Goal: Task Accomplishment & Management: Manage account settings

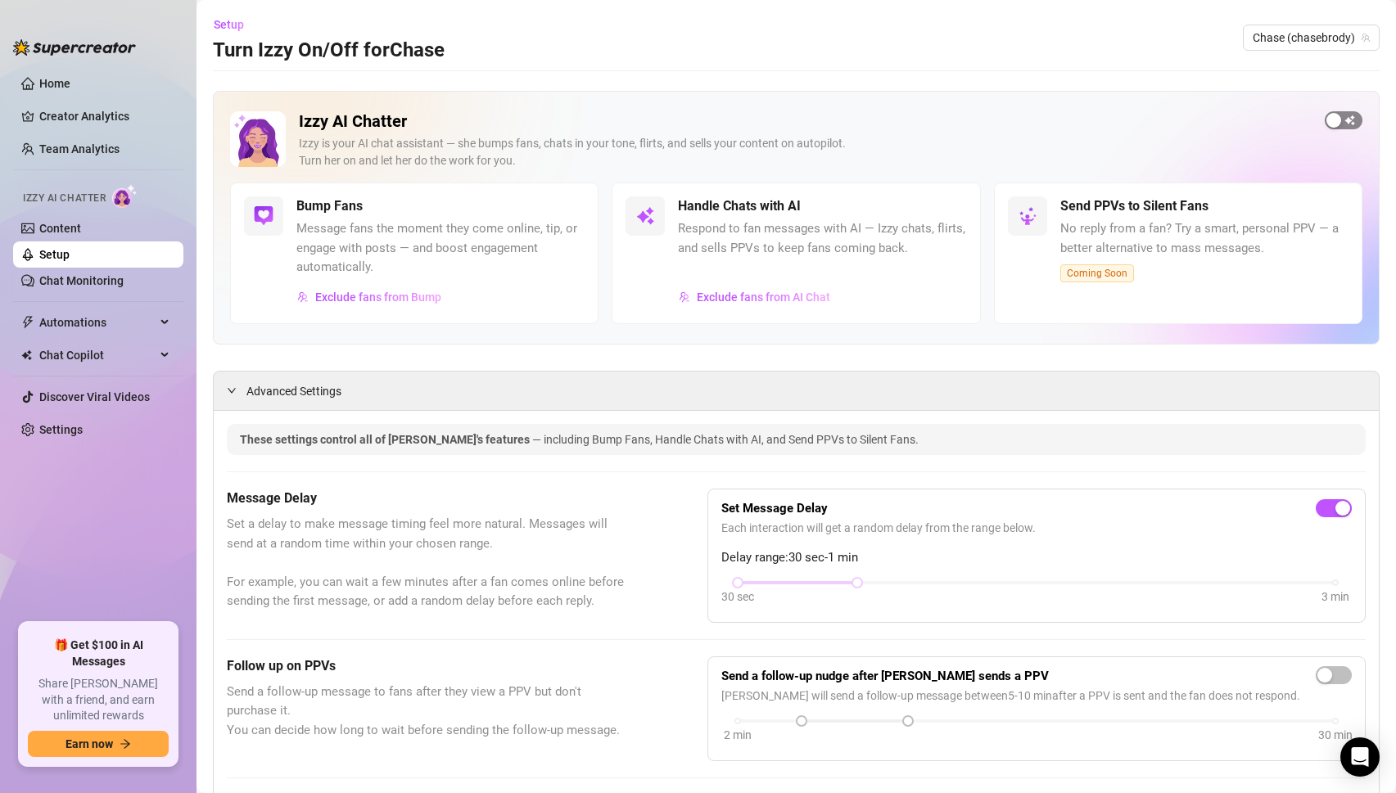
click at [1346, 121] on span "button" at bounding box center [1343, 120] width 38 height 18
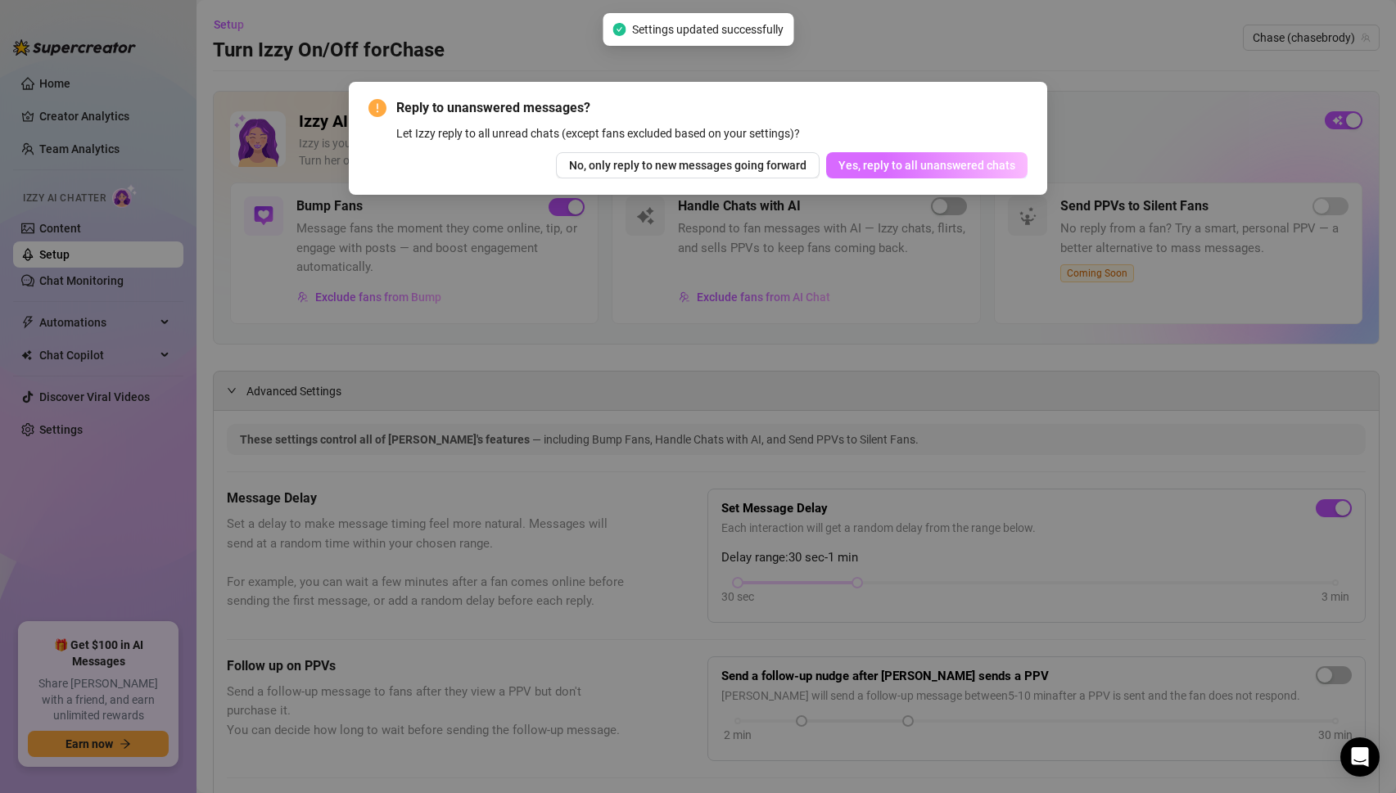
click at [922, 170] on span "Yes, reply to all unanswered chats" at bounding box center [926, 165] width 177 height 13
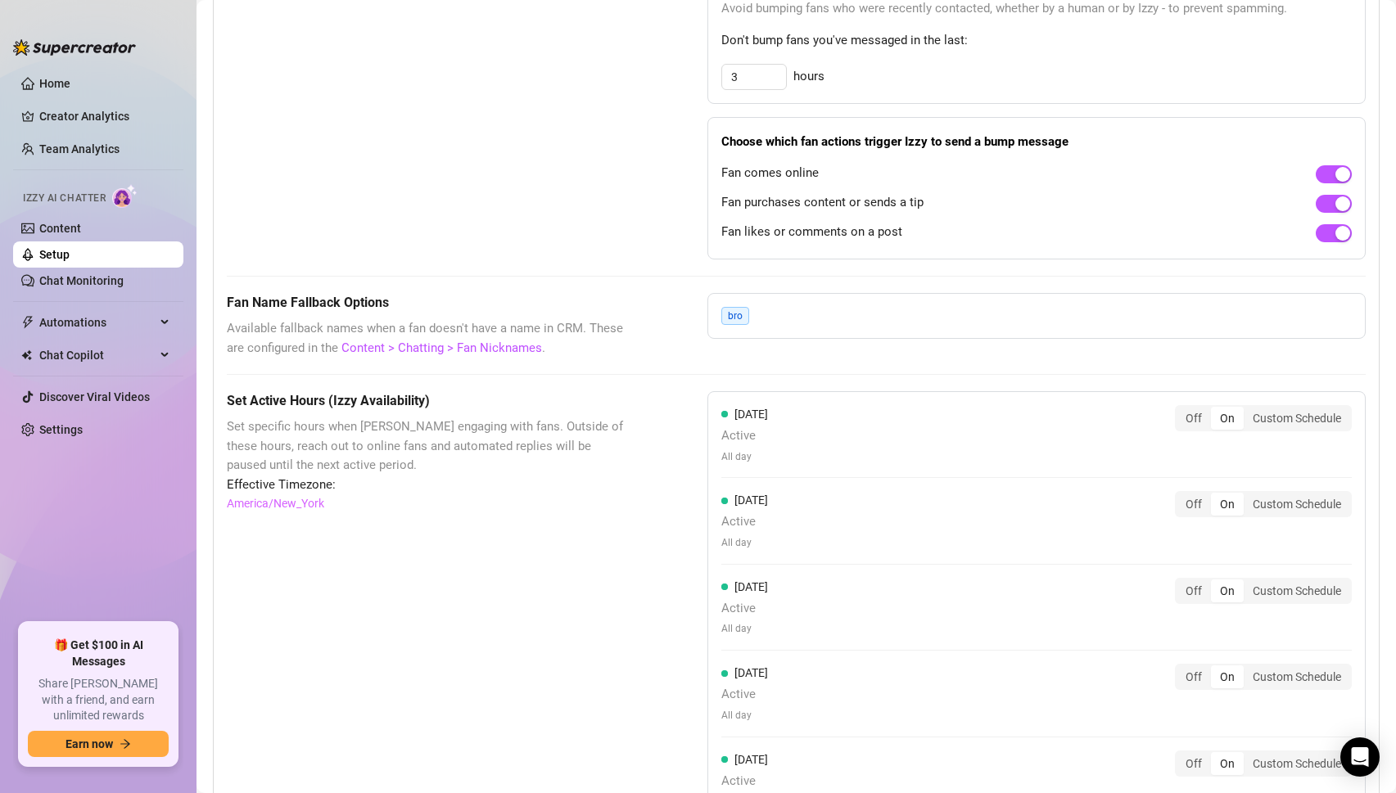
scroll to position [705, 0]
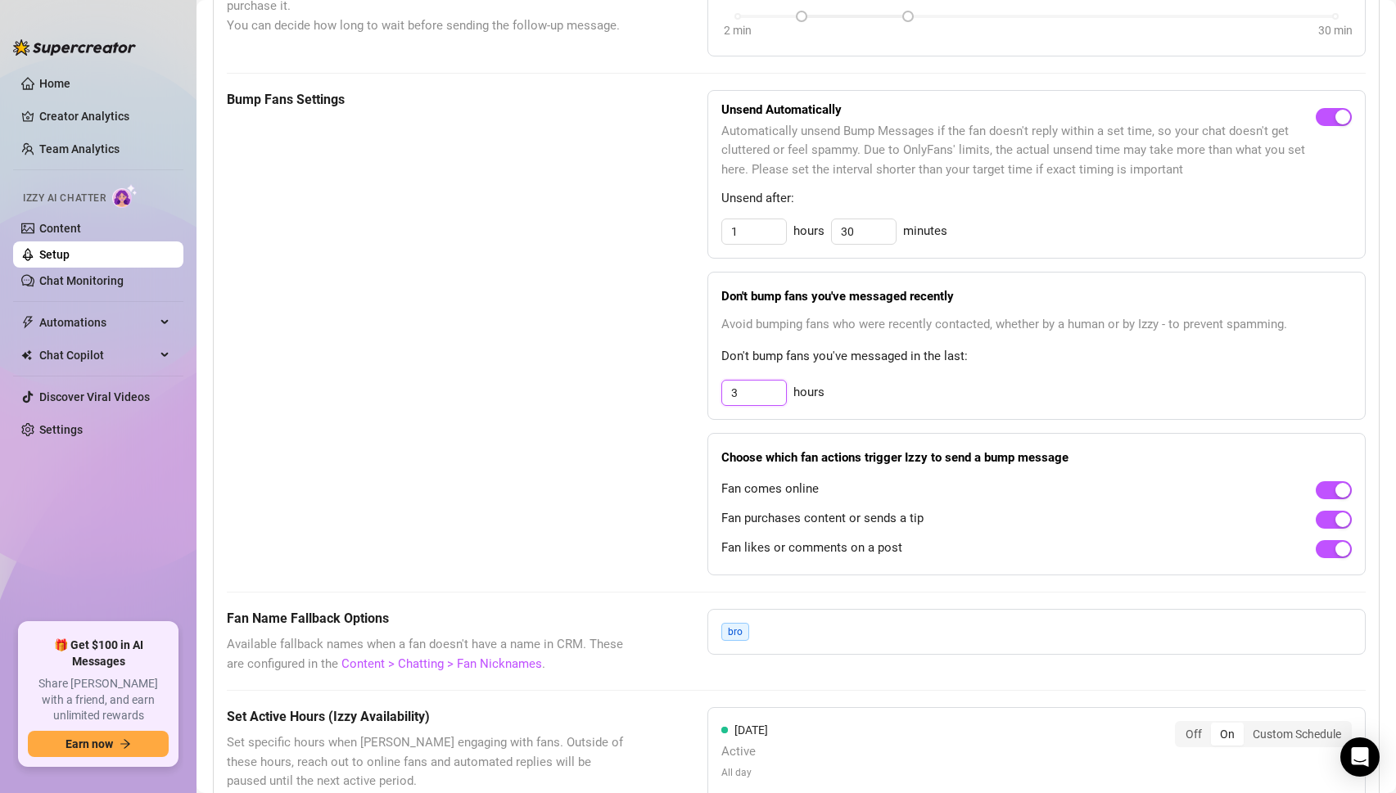
click at [747, 397] on input "3" at bounding box center [754, 393] width 64 height 25
type input "9"
click at [632, 380] on div "Bump Fans Settings Unsend Automatically Automatically unsend Bump Messages if t…" at bounding box center [796, 332] width 1139 height 485
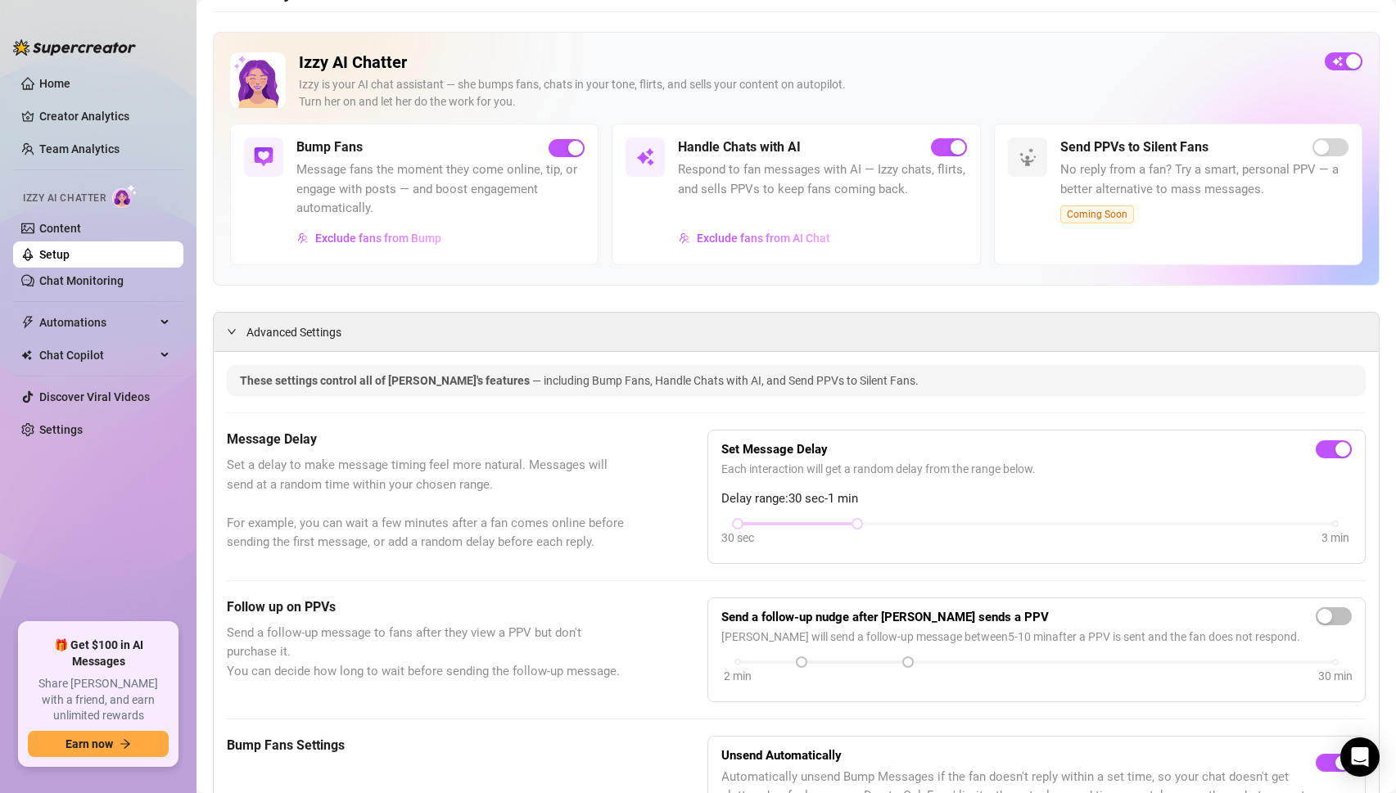
scroll to position [0, 0]
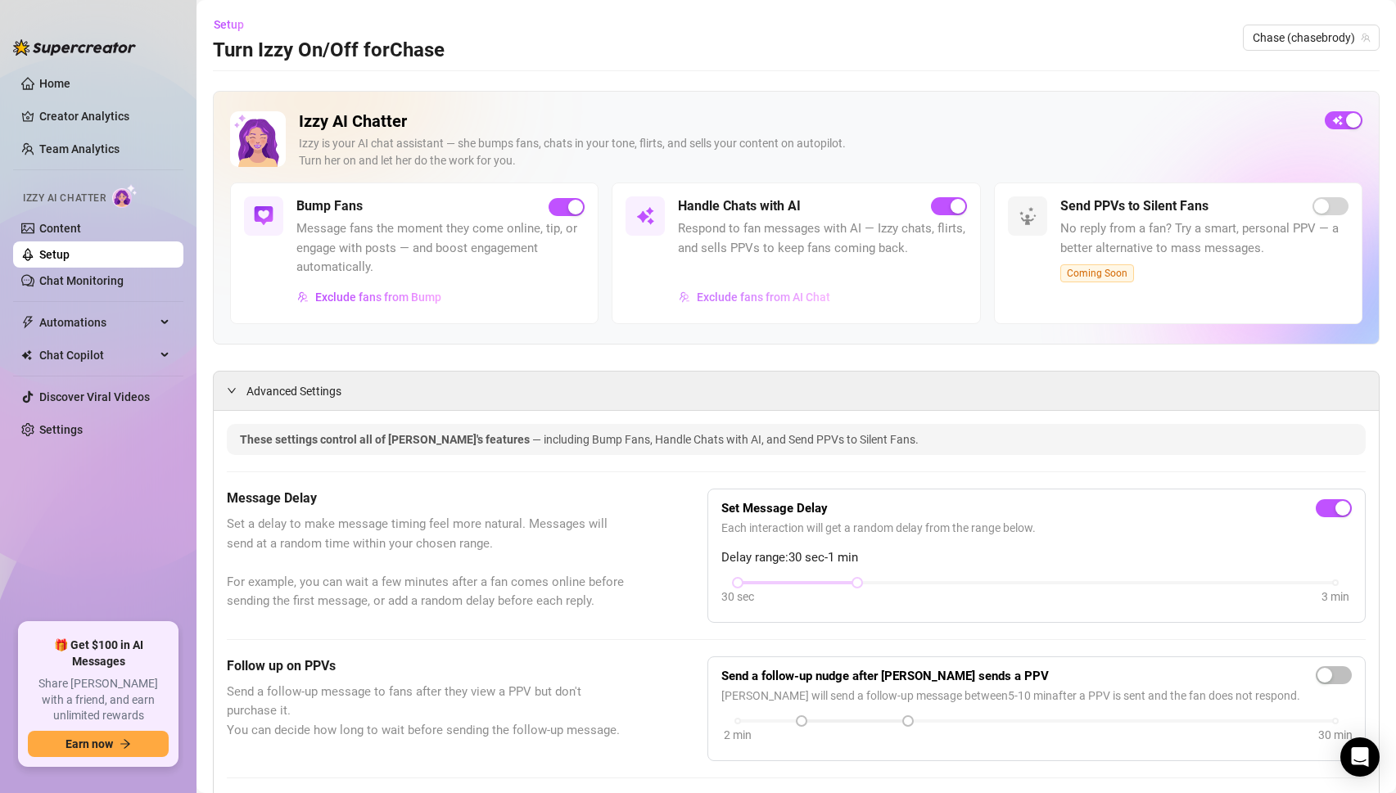
click at [802, 291] on span "Exclude fans from AI Chat" at bounding box center [763, 297] width 133 height 13
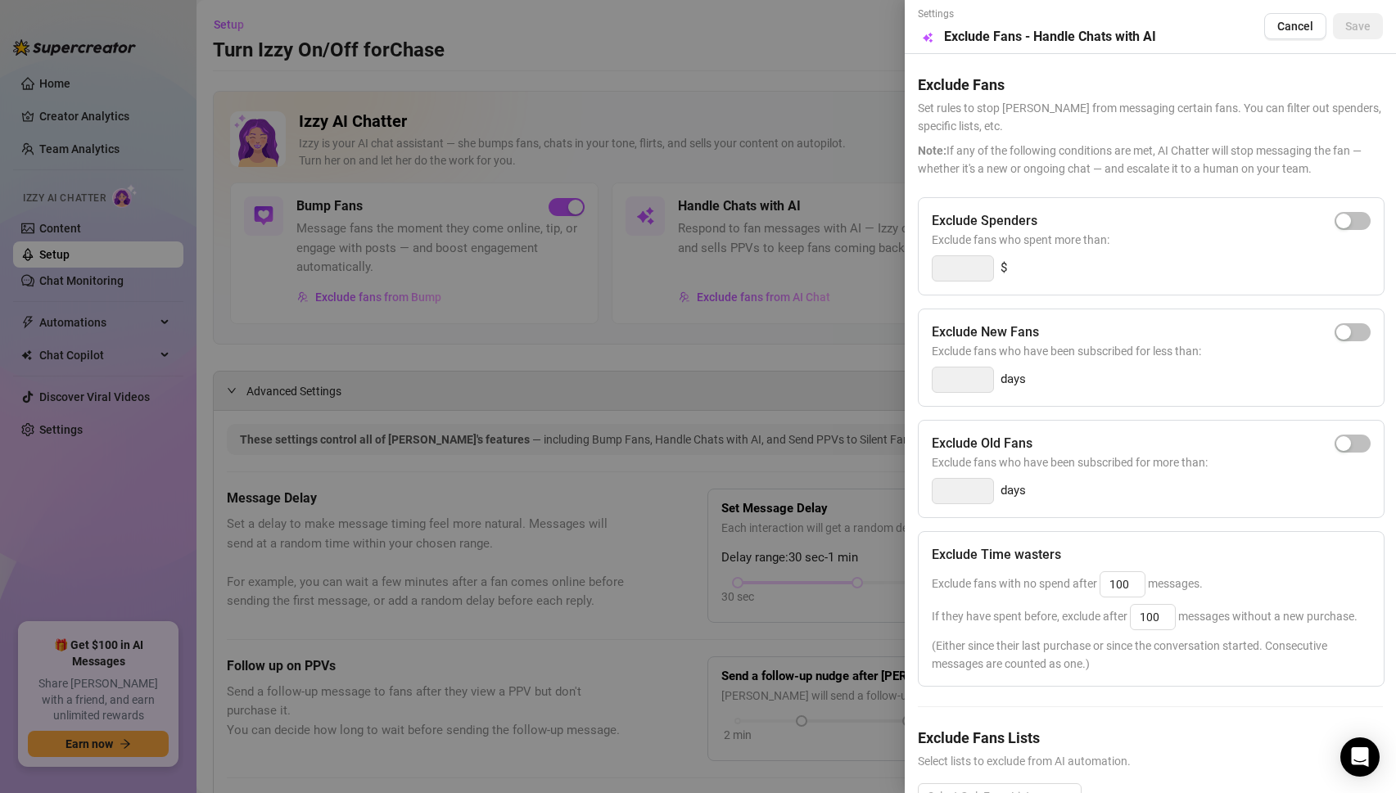
click at [777, 364] on div at bounding box center [698, 396] width 1396 height 793
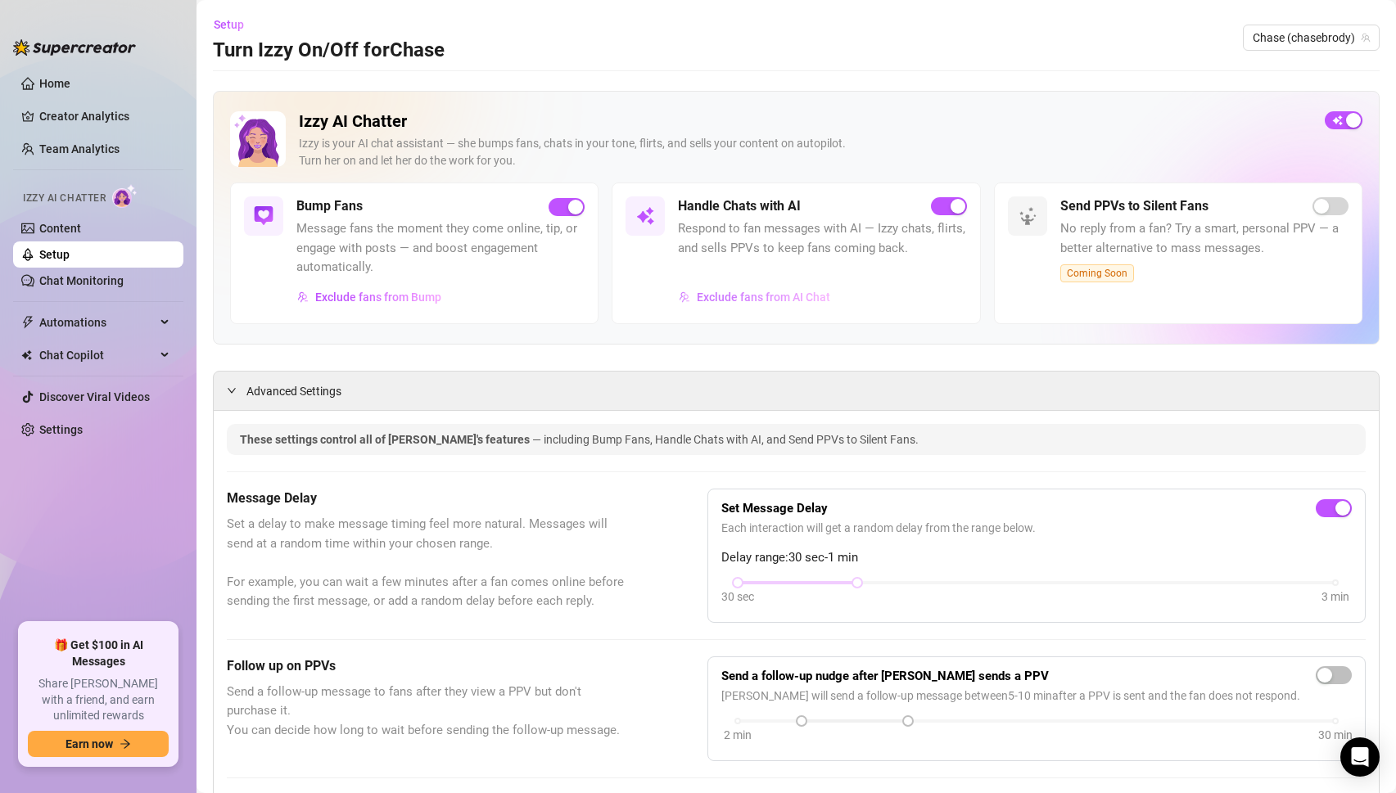
click at [760, 297] on span "Exclude fans from AI Chat" at bounding box center [763, 297] width 133 height 13
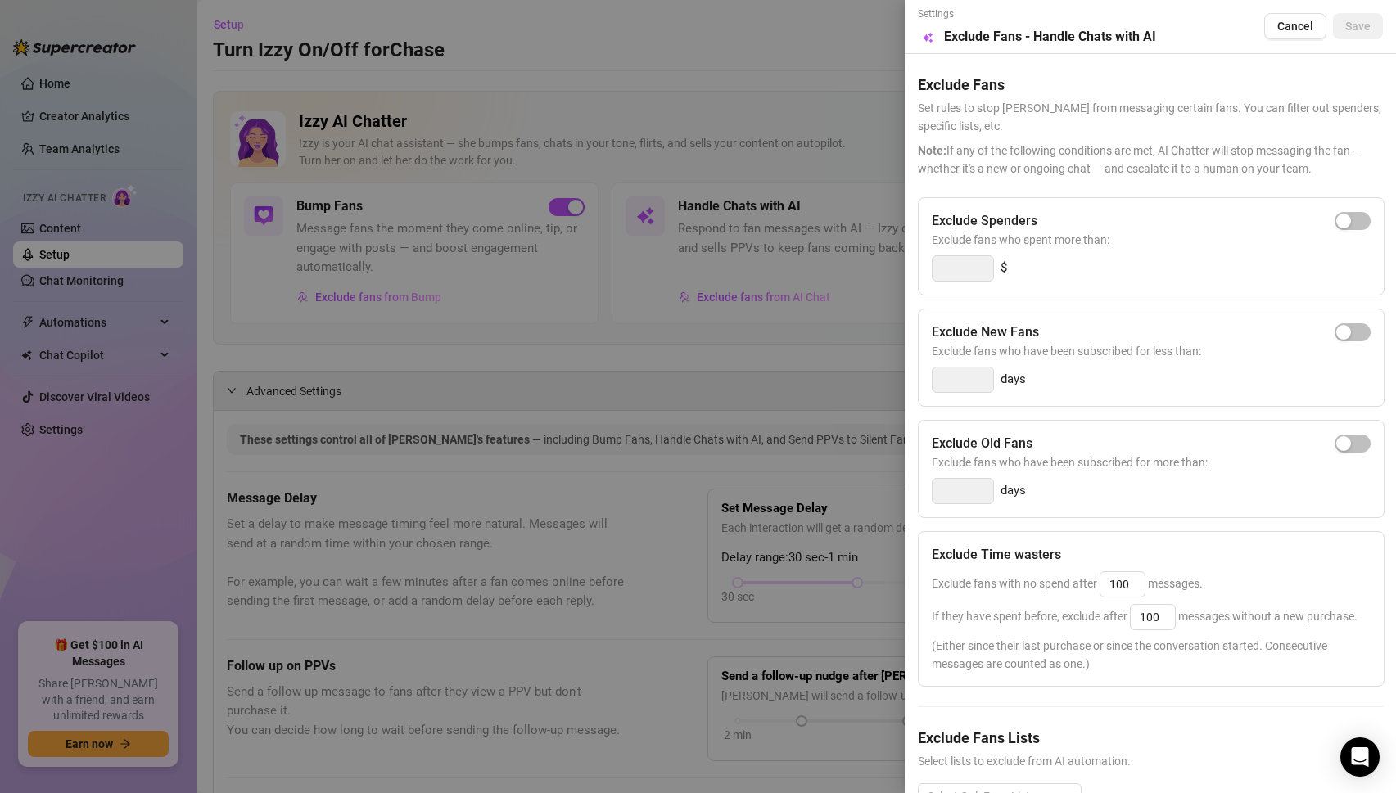
click at [692, 497] on div at bounding box center [698, 396] width 1396 height 793
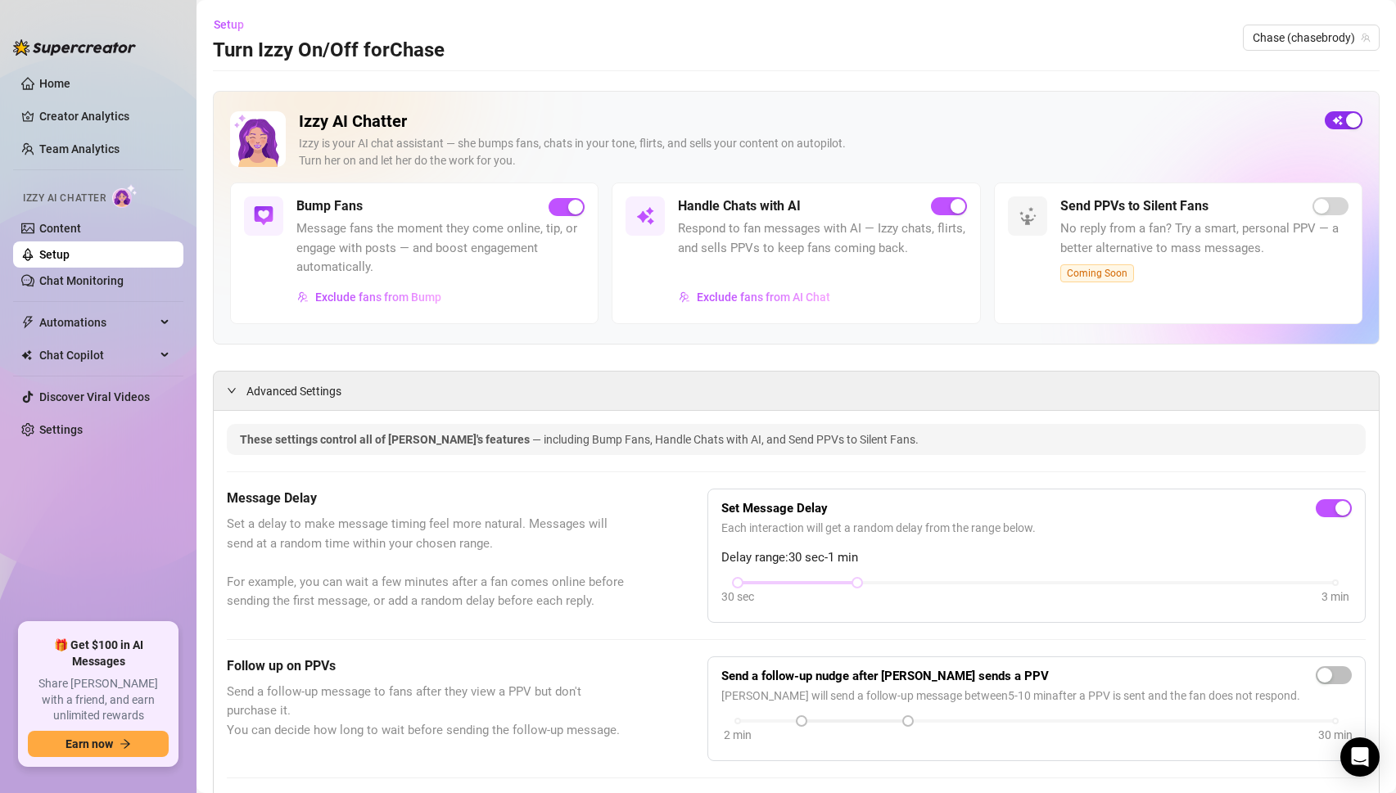
click at [1342, 115] on span "button" at bounding box center [1343, 120] width 38 height 18
click at [745, 296] on span "Exclude fans from AI Chat" at bounding box center [763, 297] width 133 height 13
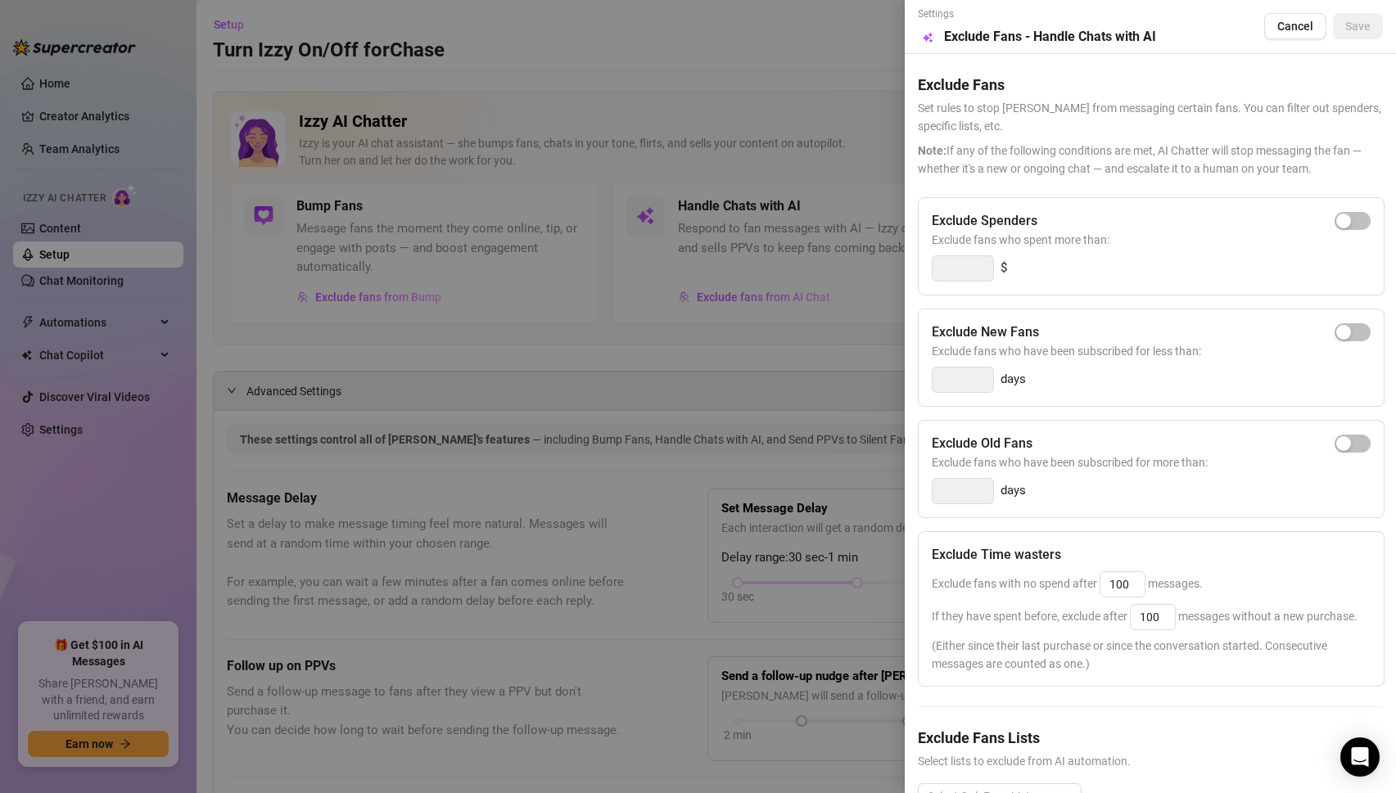
scroll to position [49, 0]
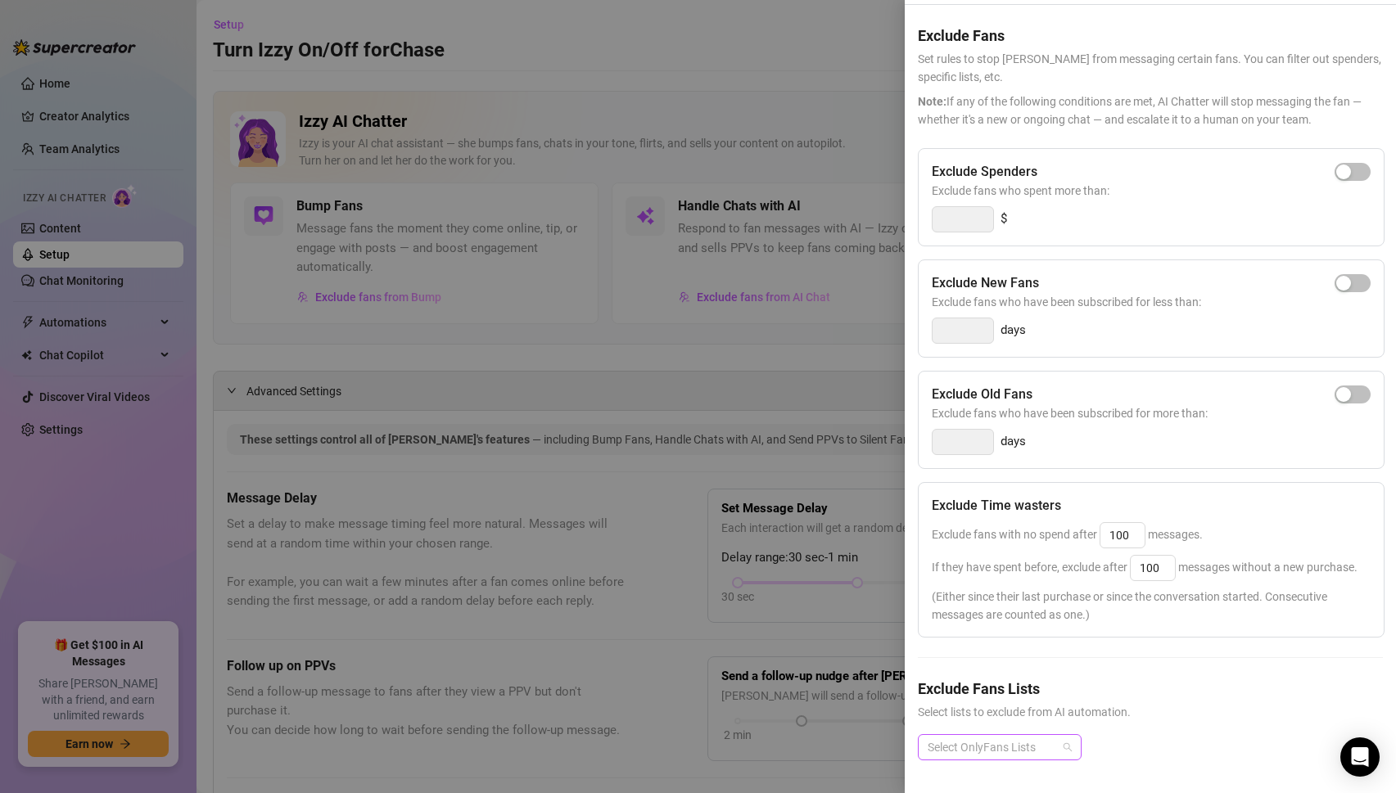
click at [1027, 751] on div at bounding box center [991, 747] width 140 height 23
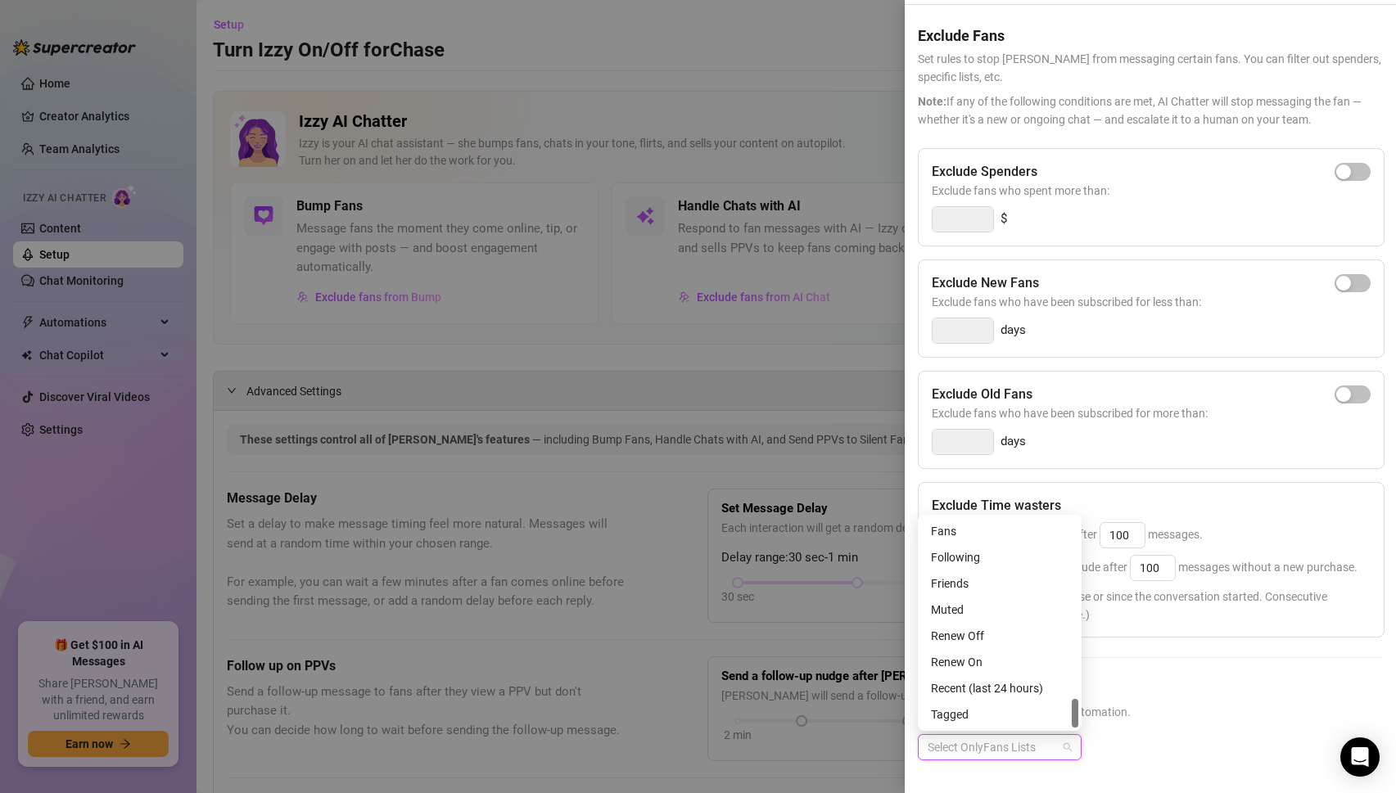
scroll to position [1274, 0]
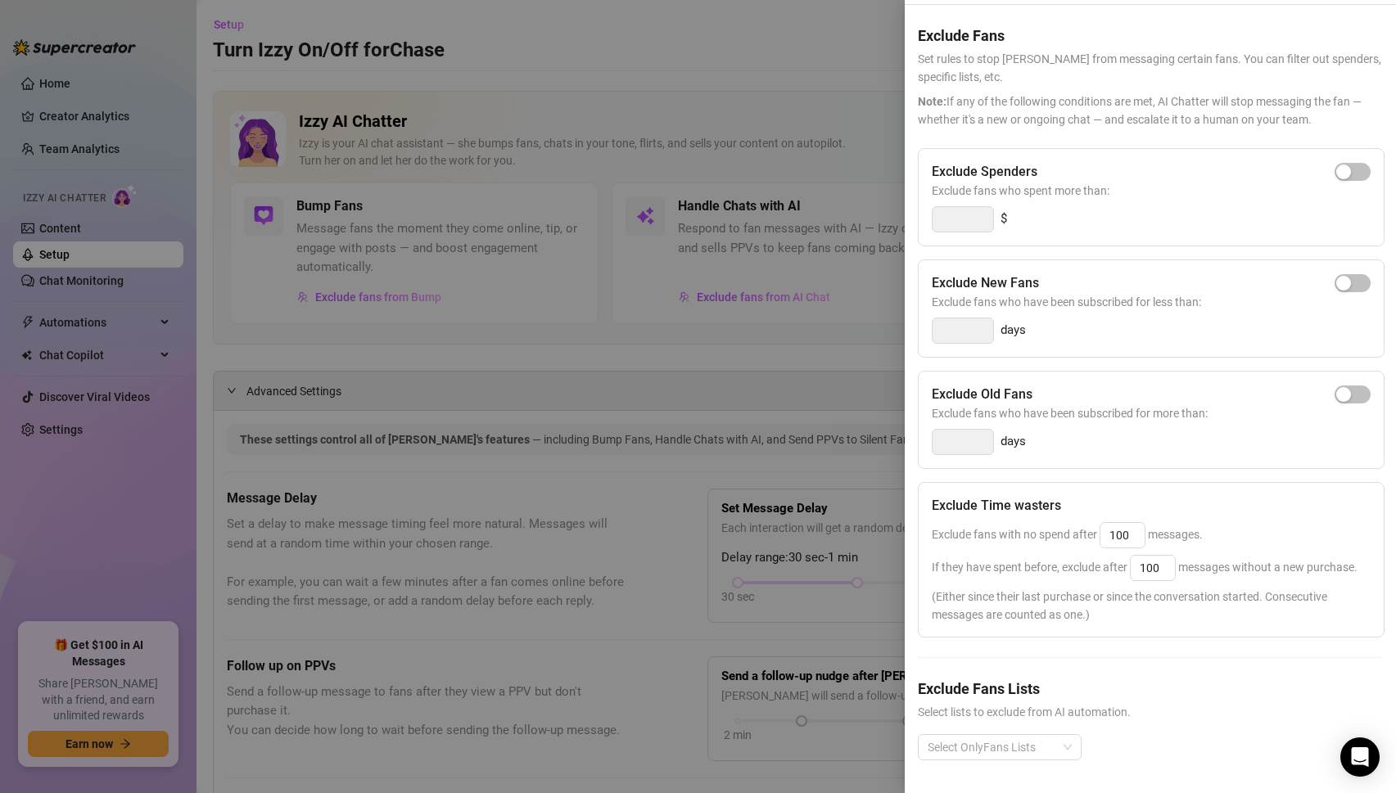
click at [622, 372] on div at bounding box center [698, 396] width 1396 height 793
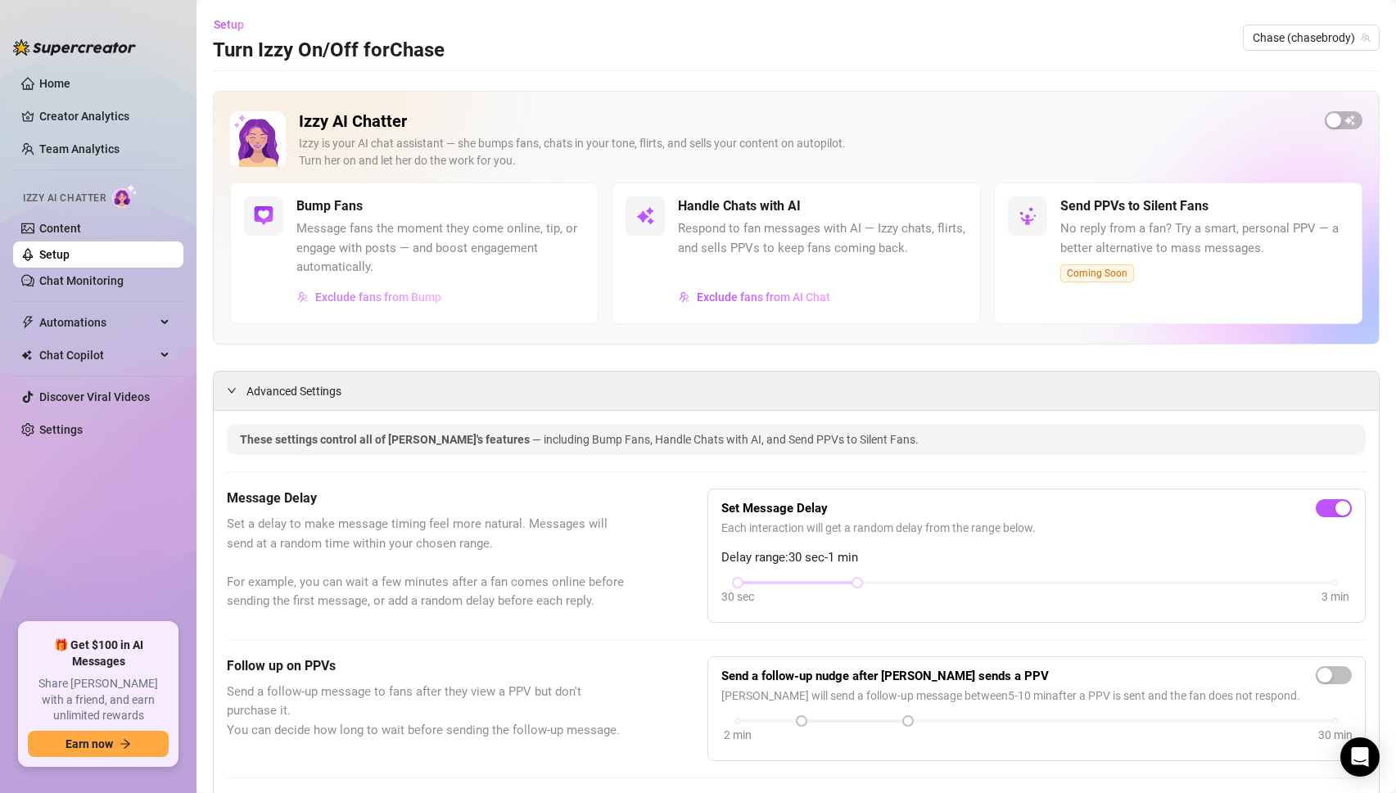
click at [395, 295] on span "Exclude fans from Bump" at bounding box center [378, 297] width 126 height 13
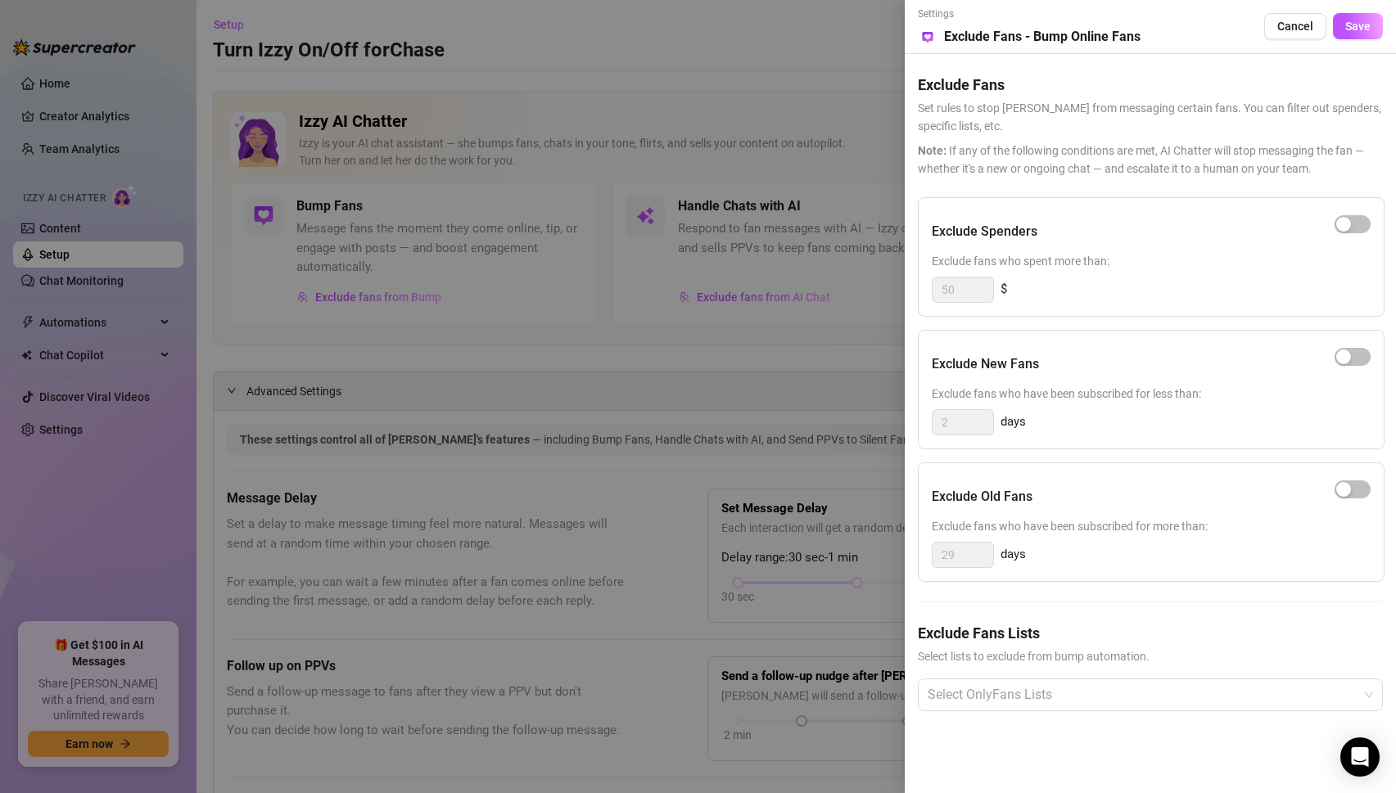
click at [658, 480] on div at bounding box center [698, 396] width 1396 height 793
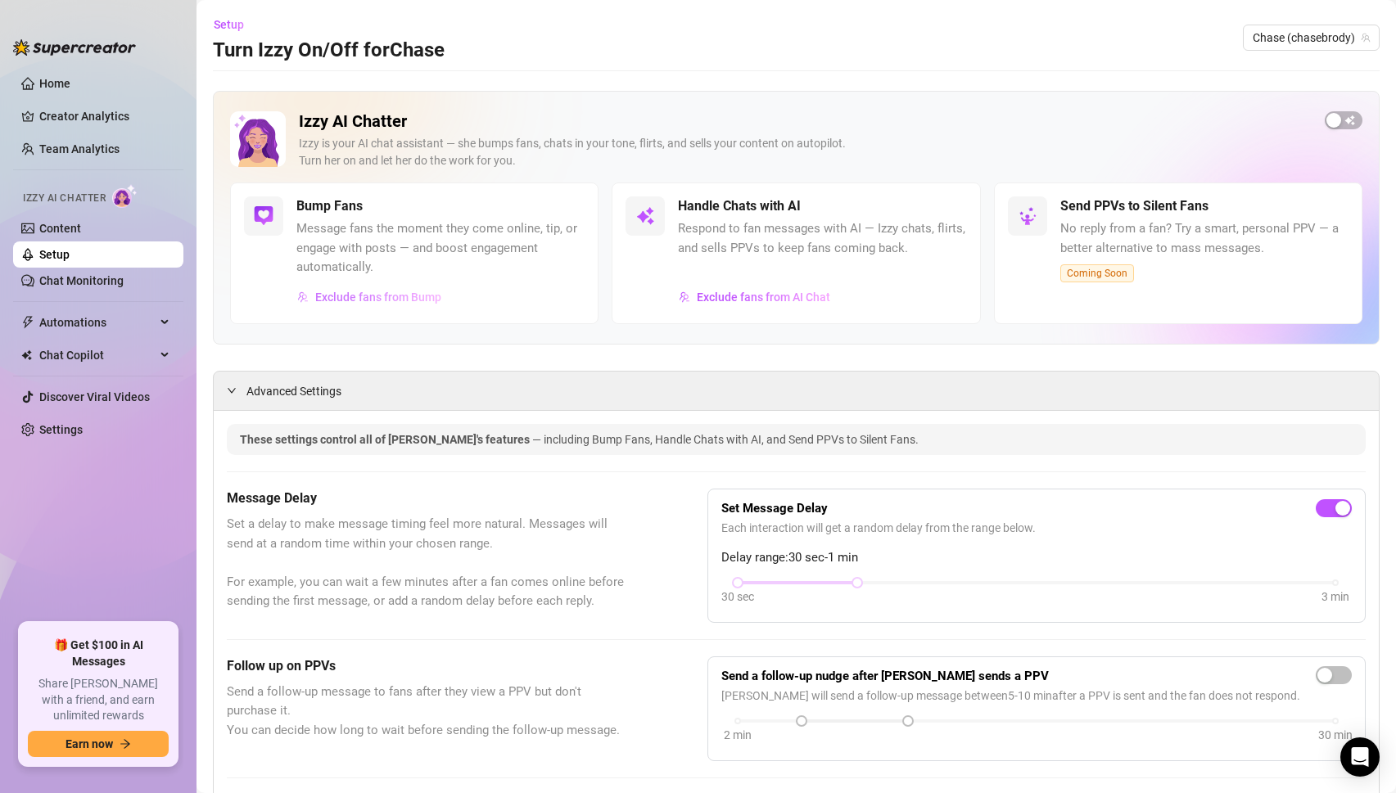
click at [390, 295] on span "Exclude fans from Bump" at bounding box center [378, 297] width 126 height 13
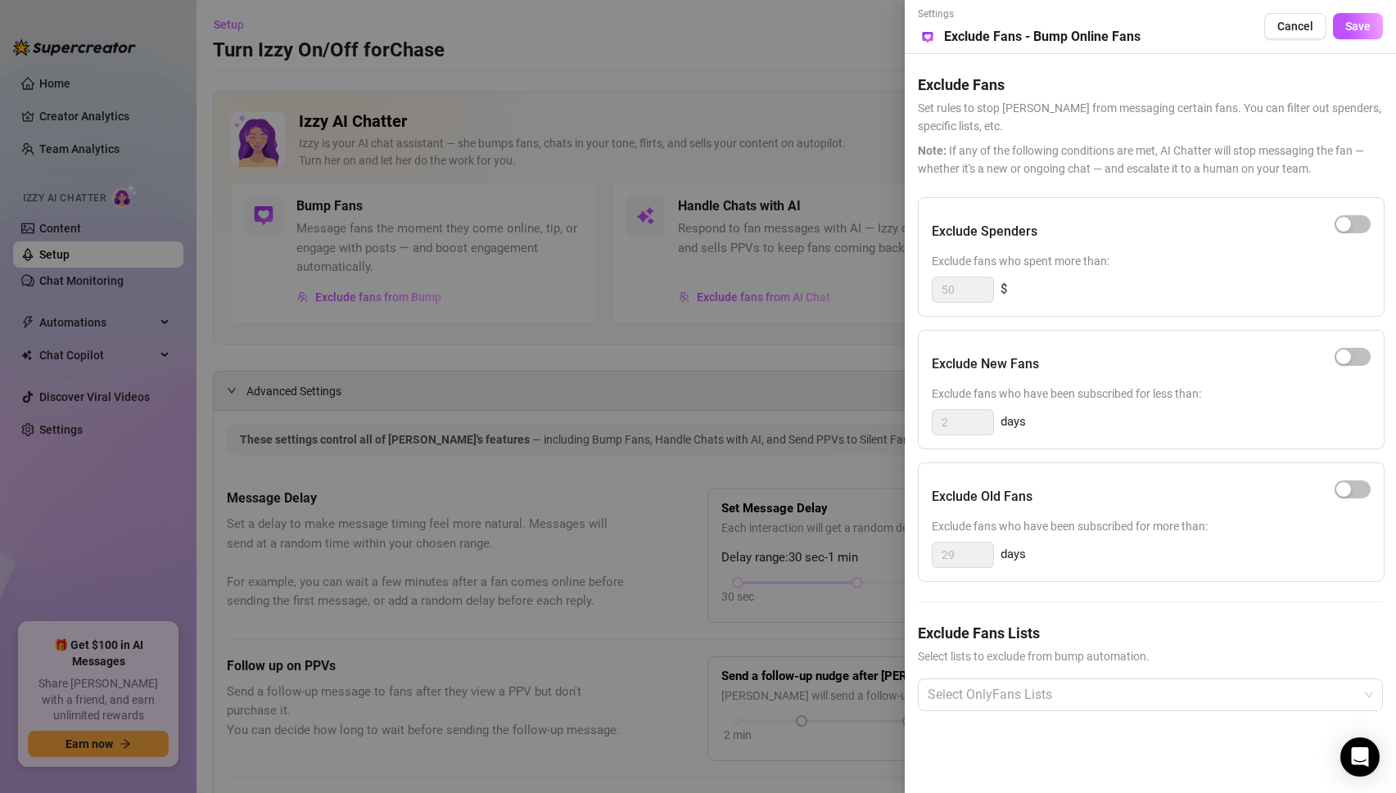
click at [729, 428] on div at bounding box center [698, 396] width 1396 height 793
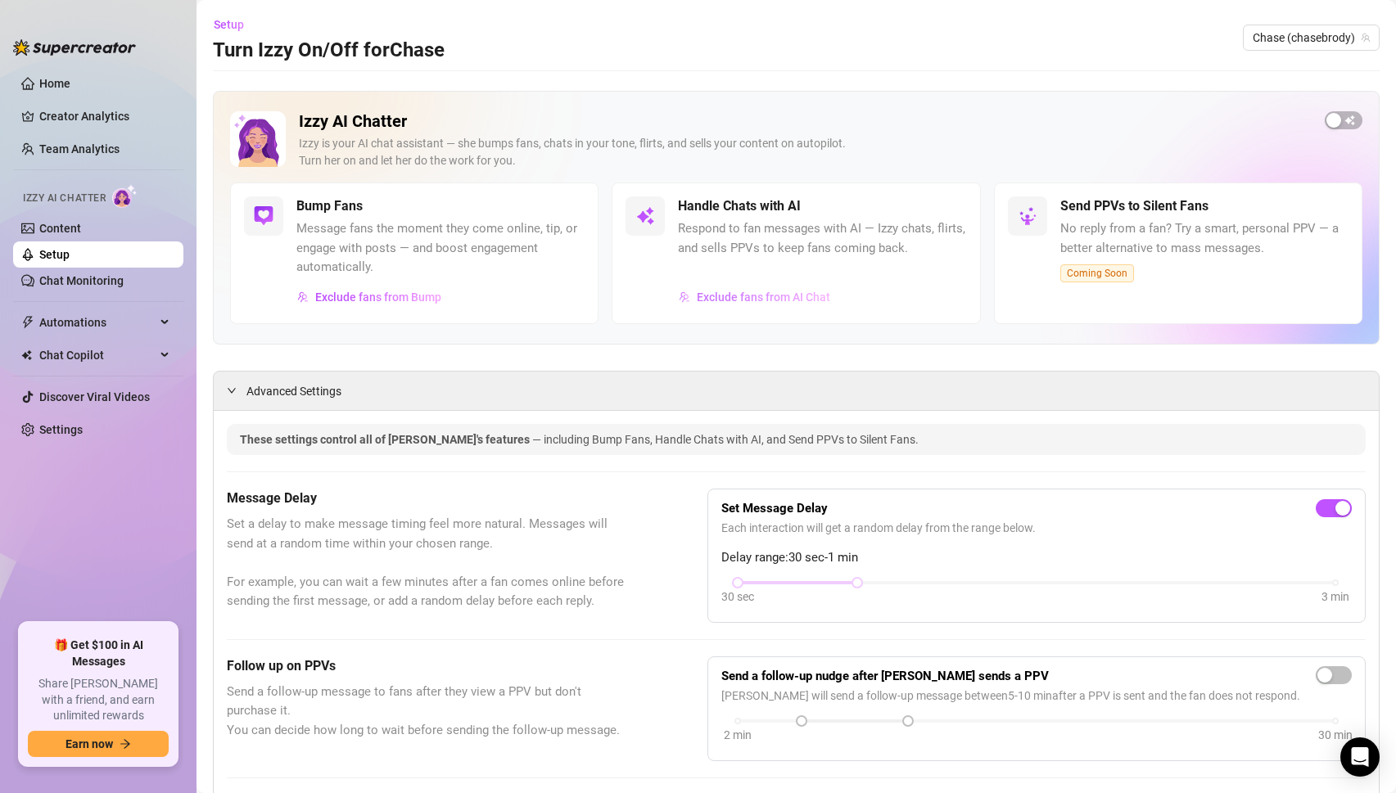
click at [744, 295] on span "Exclude fans from AI Chat" at bounding box center [763, 297] width 133 height 13
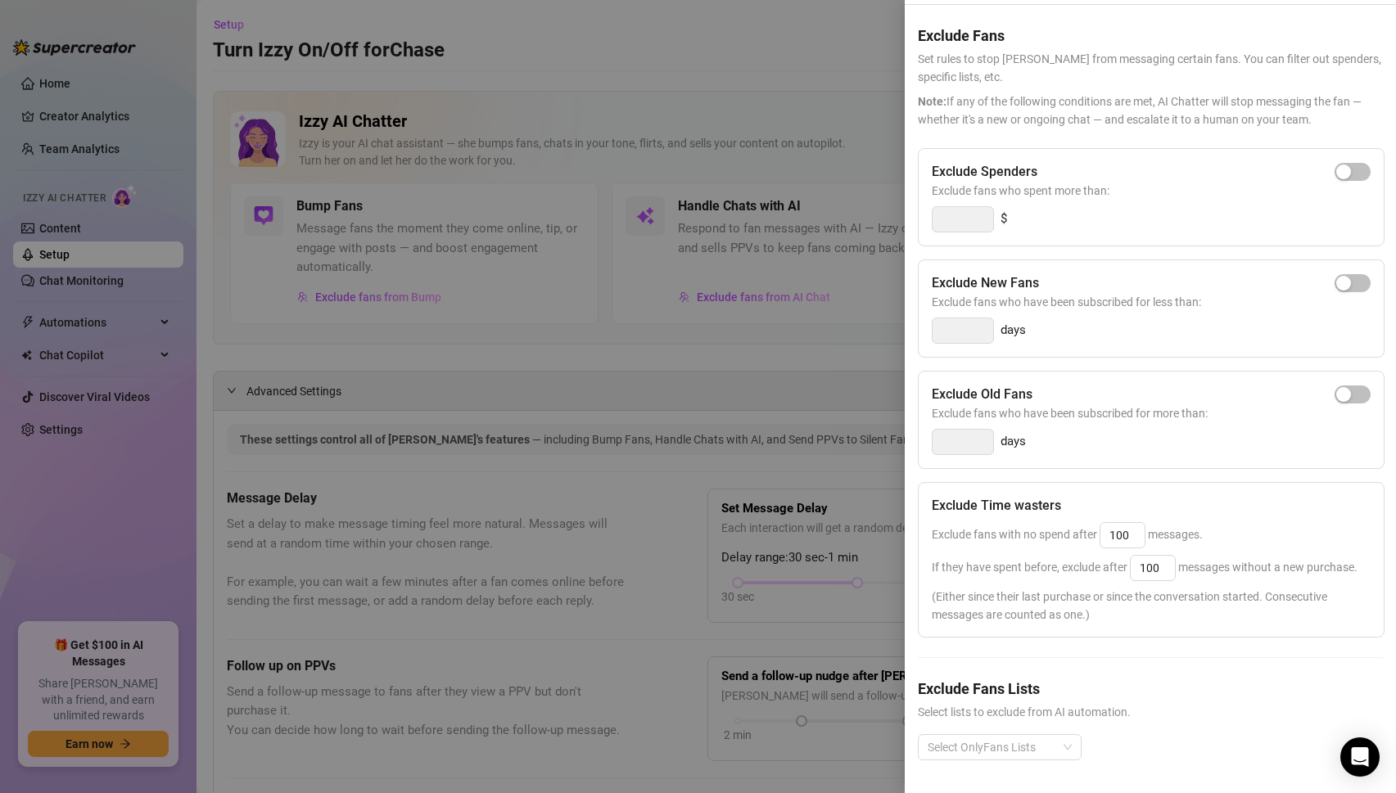
click at [723, 474] on div at bounding box center [698, 396] width 1396 height 793
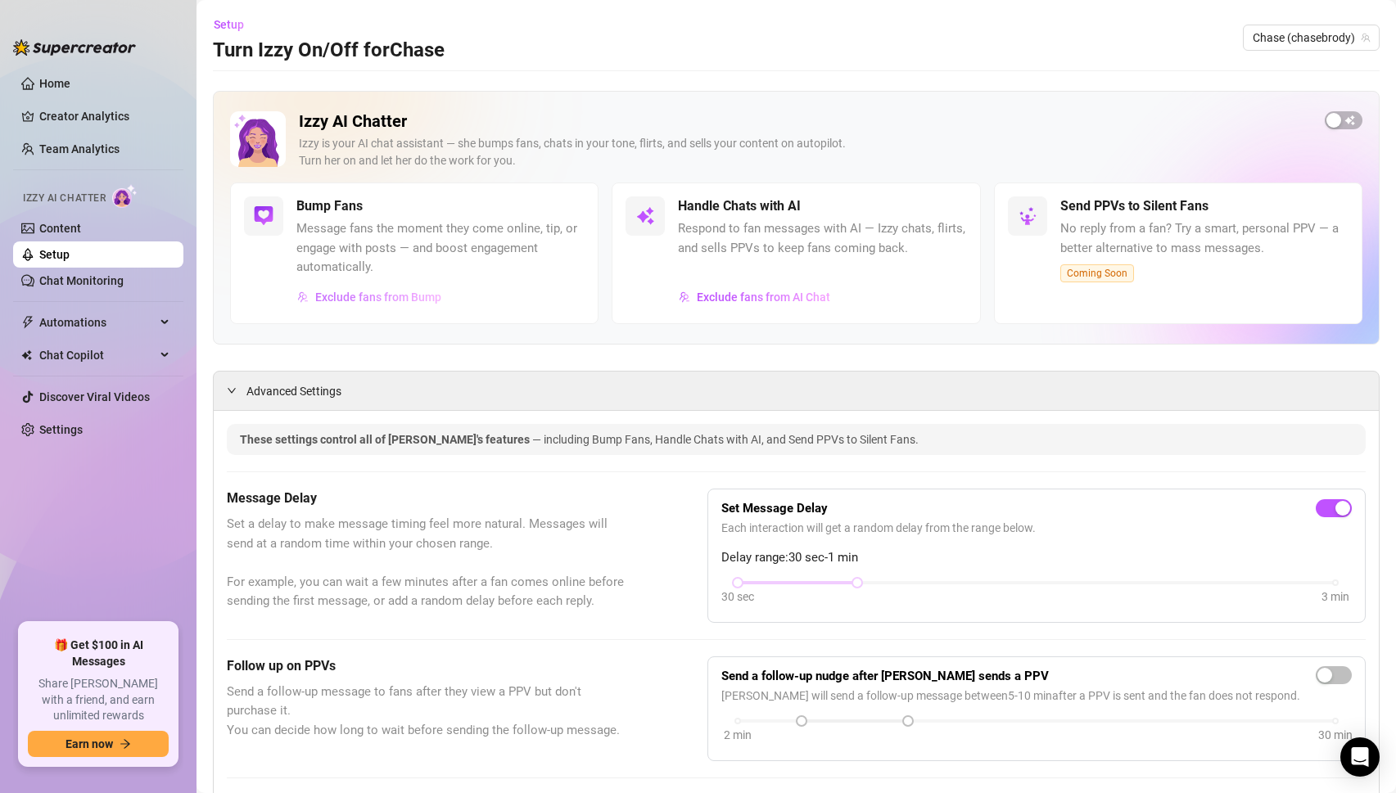
click at [400, 297] on span "Exclude fans from Bump" at bounding box center [378, 297] width 126 height 13
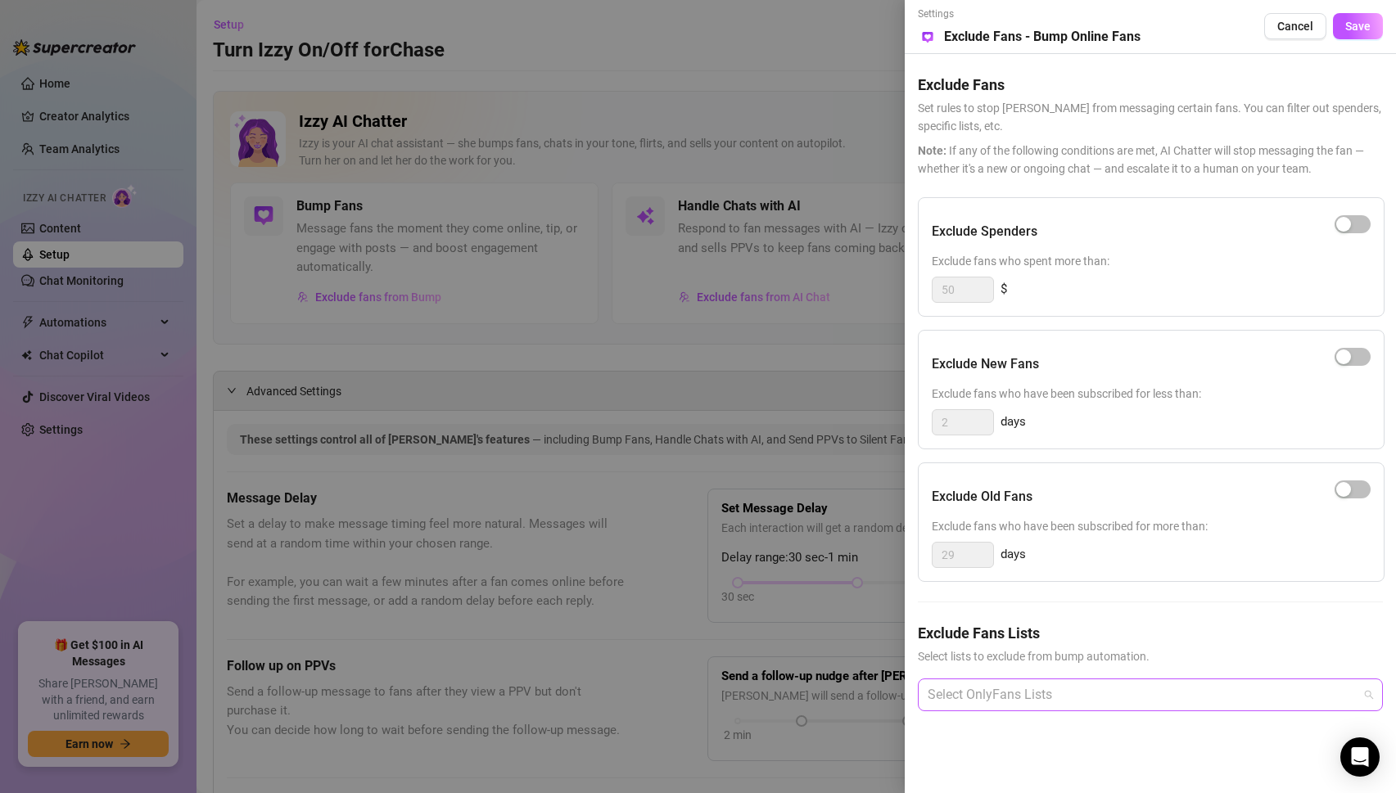
click at [1043, 685] on div at bounding box center [1141, 694] width 441 height 29
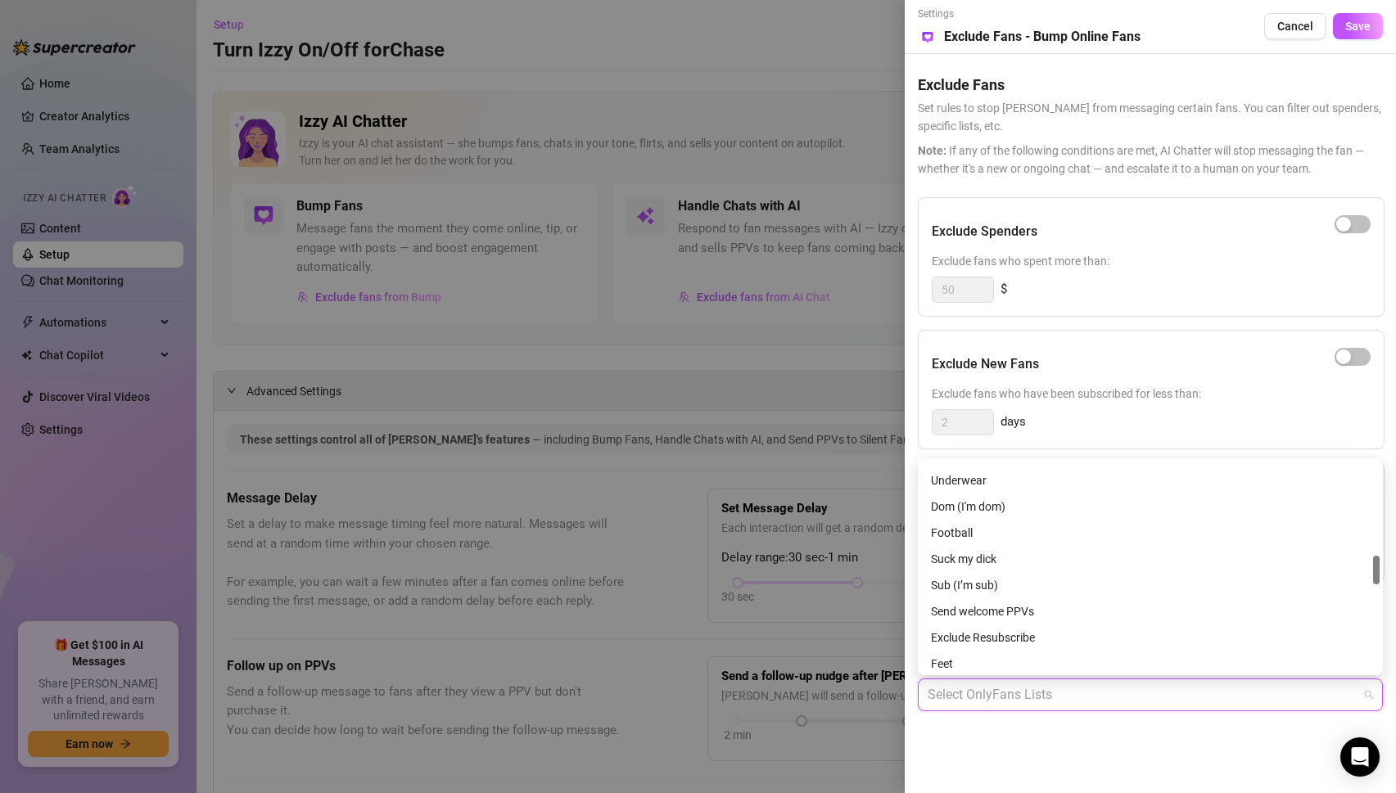
scroll to position [1310, 0]
click at [958, 476] on div "Fans" at bounding box center [1150, 476] width 439 height 18
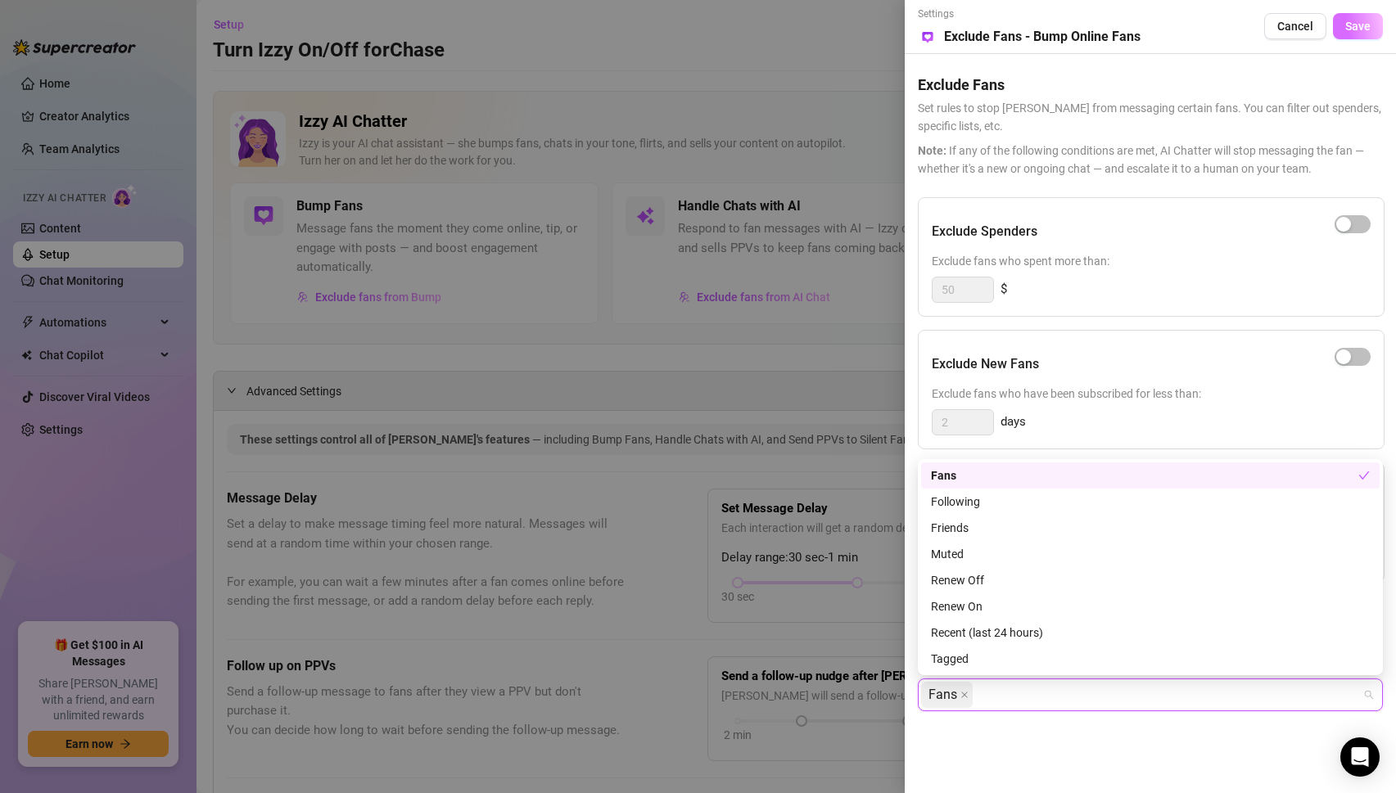
click at [1349, 34] on button "Save" at bounding box center [1357, 26] width 50 height 26
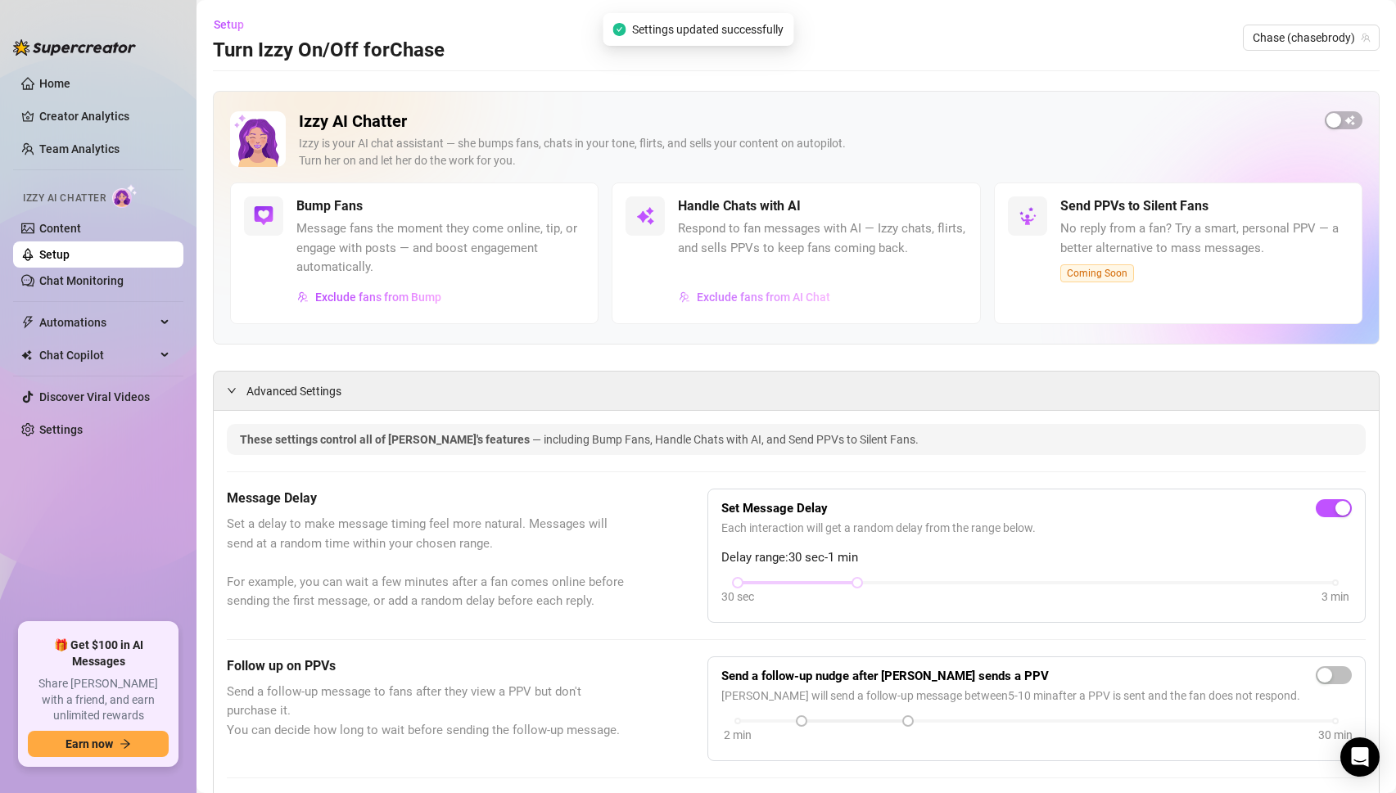
click at [733, 291] on span "Exclude fans from AI Chat" at bounding box center [763, 297] width 133 height 13
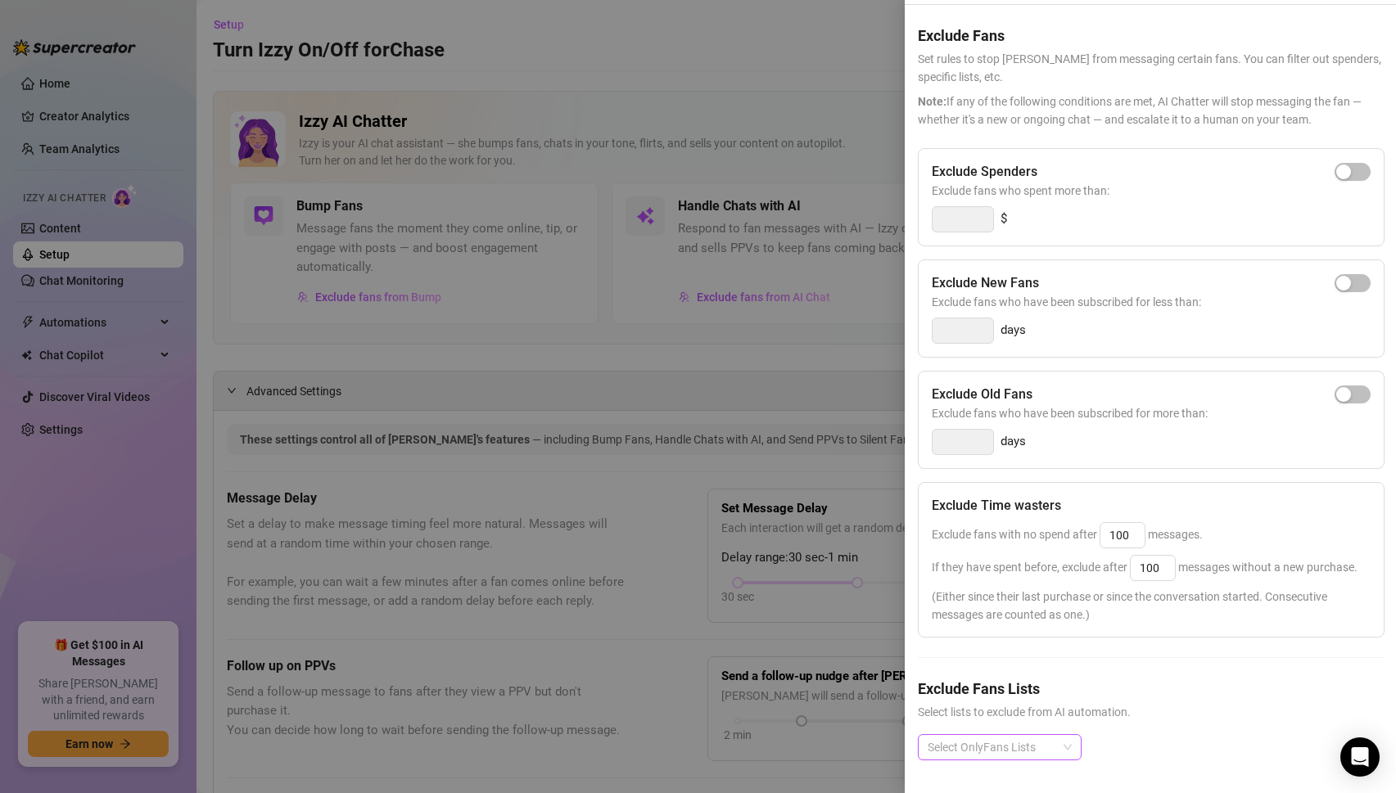
click at [1033, 738] on div at bounding box center [991, 747] width 140 height 23
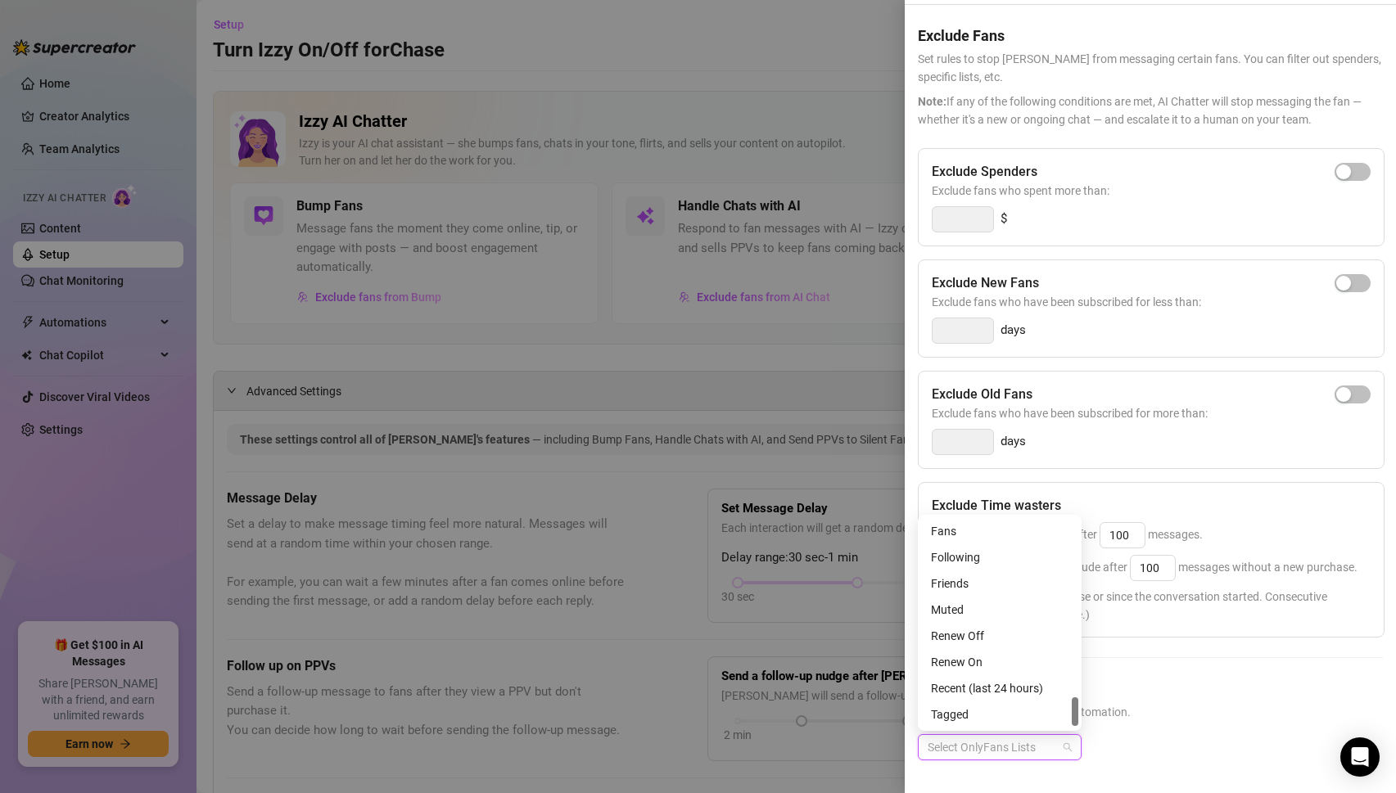
scroll to position [1268, 0]
click at [951, 570] on div "Fans" at bounding box center [1000, 573] width 138 height 18
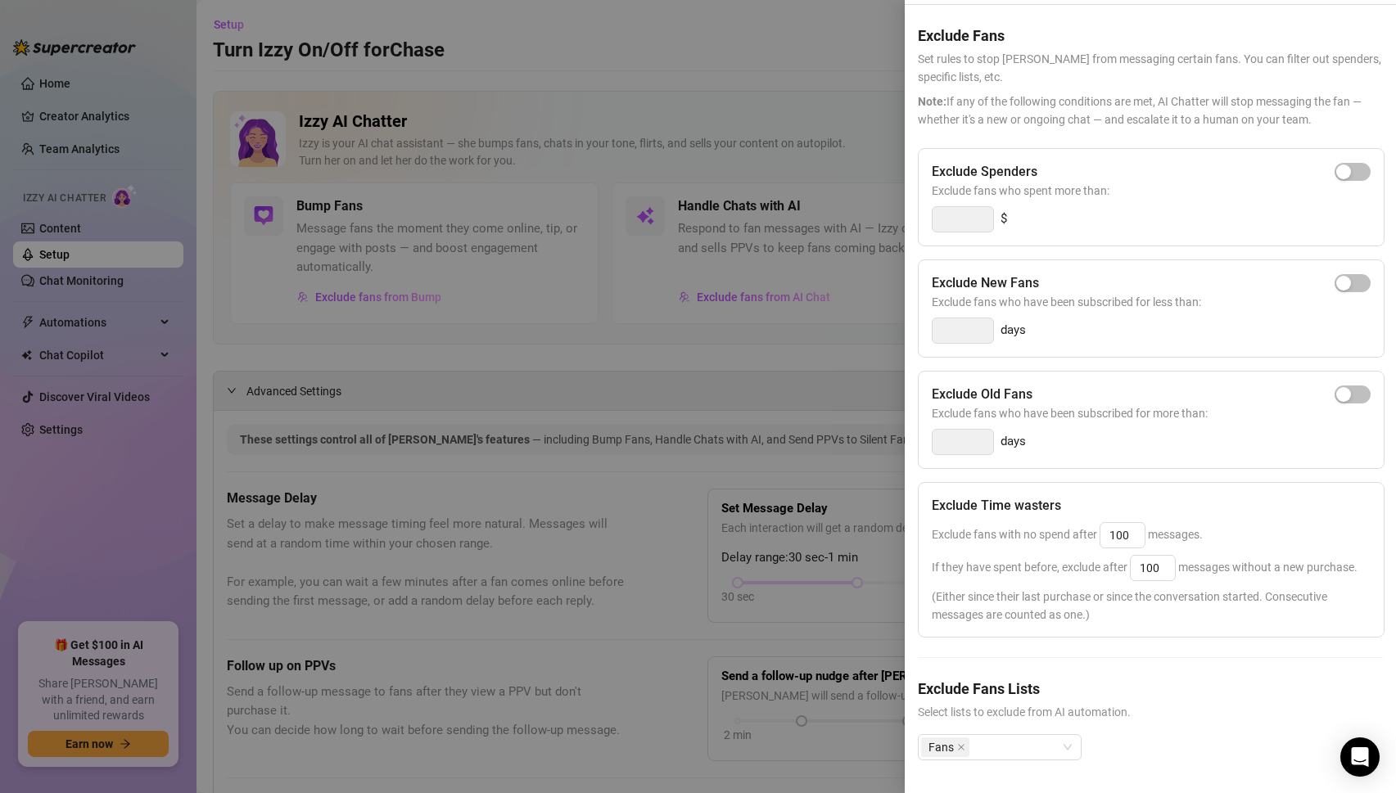
click at [783, 389] on div at bounding box center [698, 396] width 1396 height 793
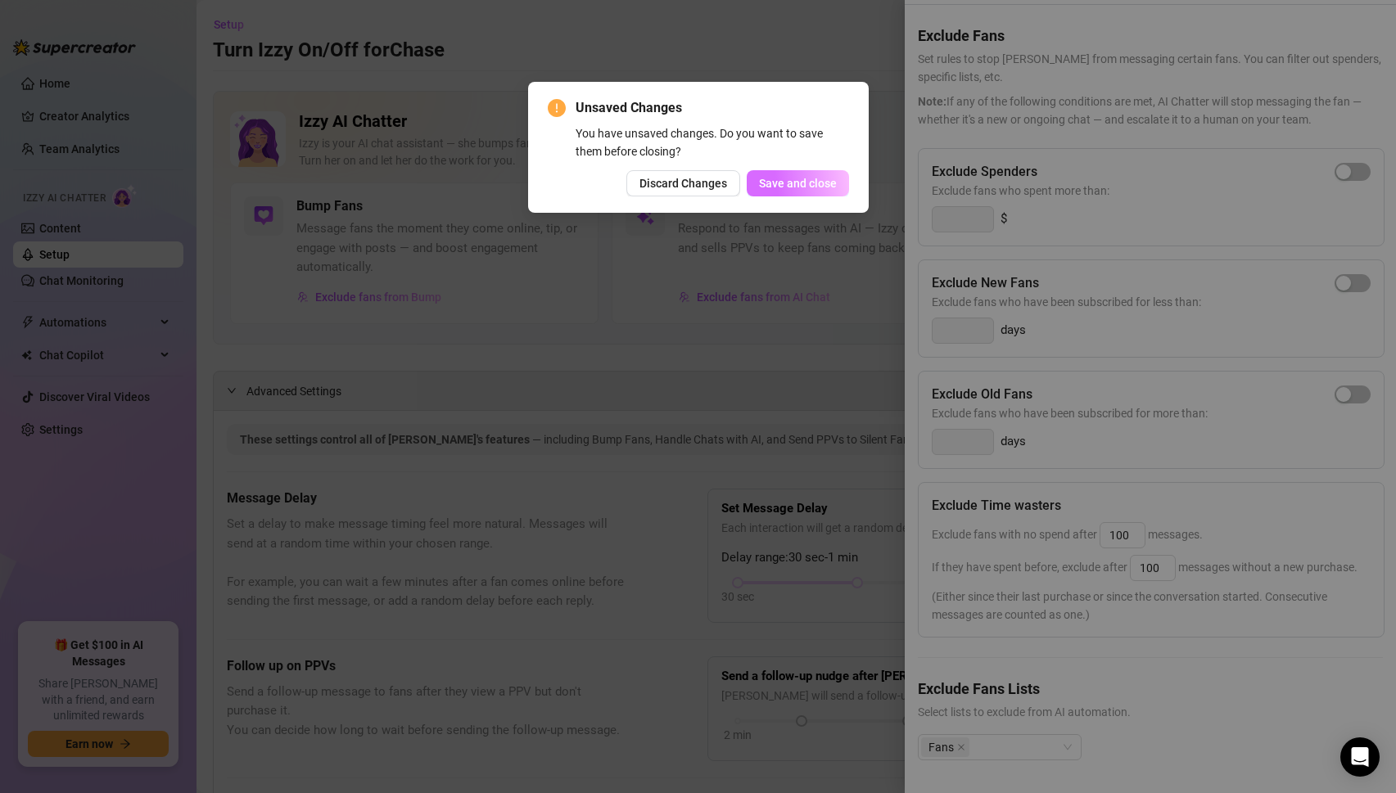
click at [794, 188] on span "Save and close" at bounding box center [798, 183] width 78 height 13
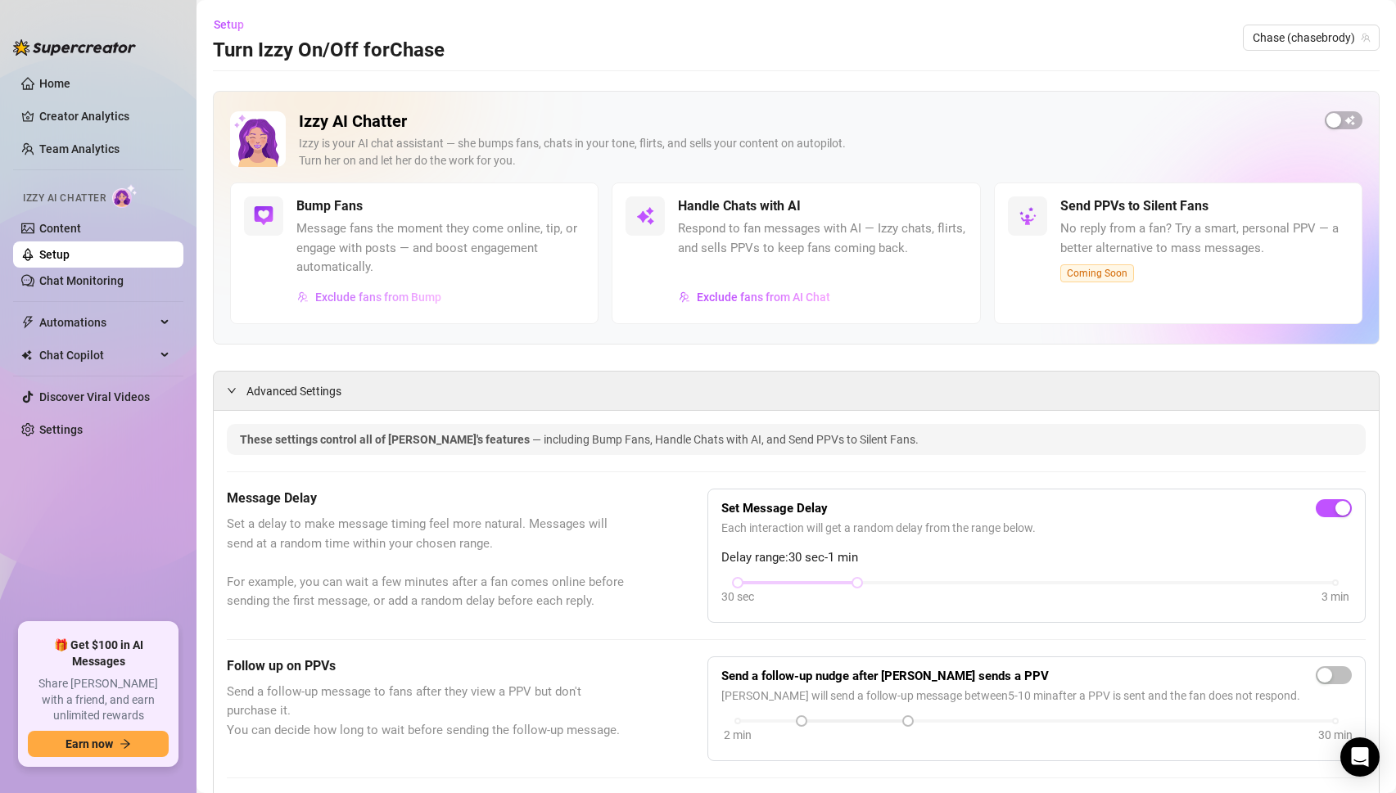
click at [420, 297] on span "Exclude fans from Bump" at bounding box center [378, 297] width 126 height 13
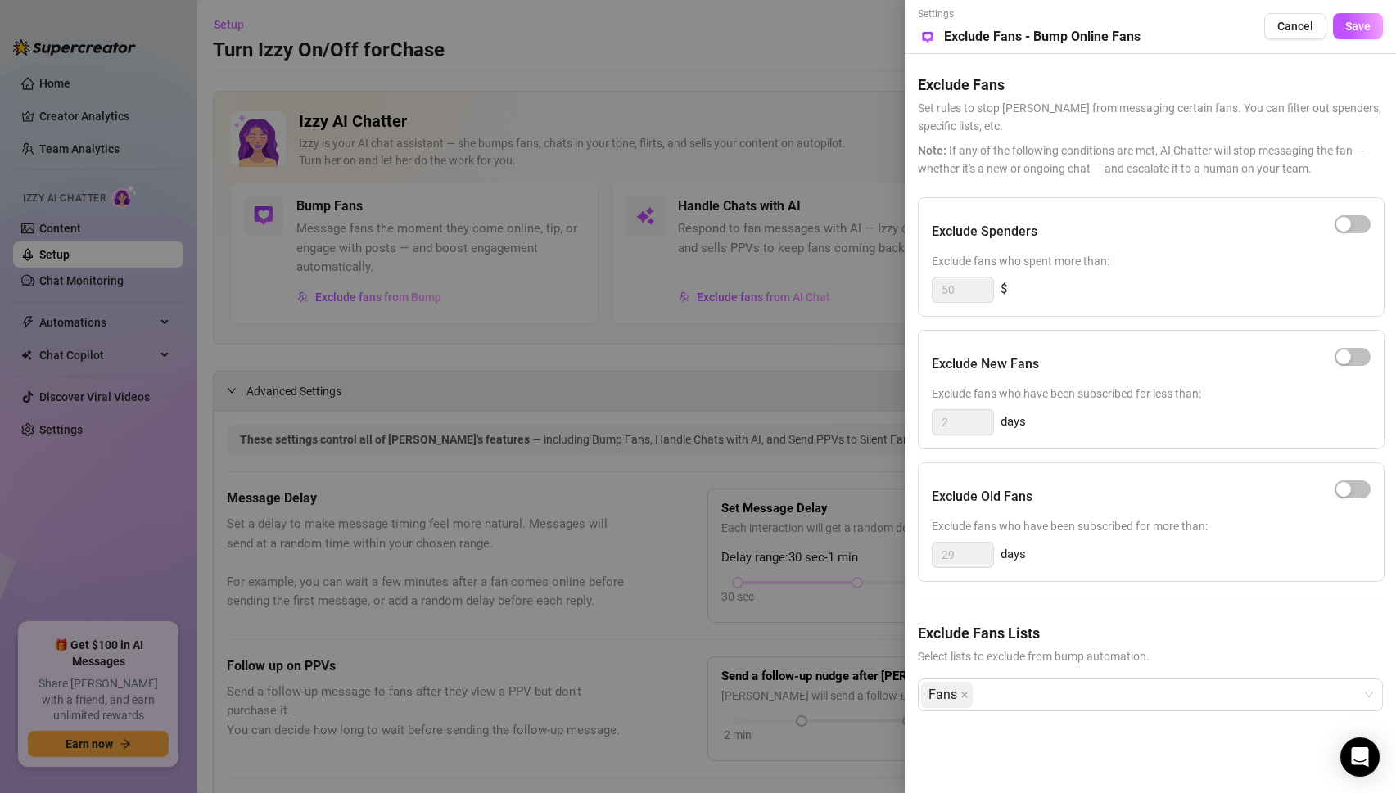
click at [839, 227] on div at bounding box center [698, 396] width 1396 height 793
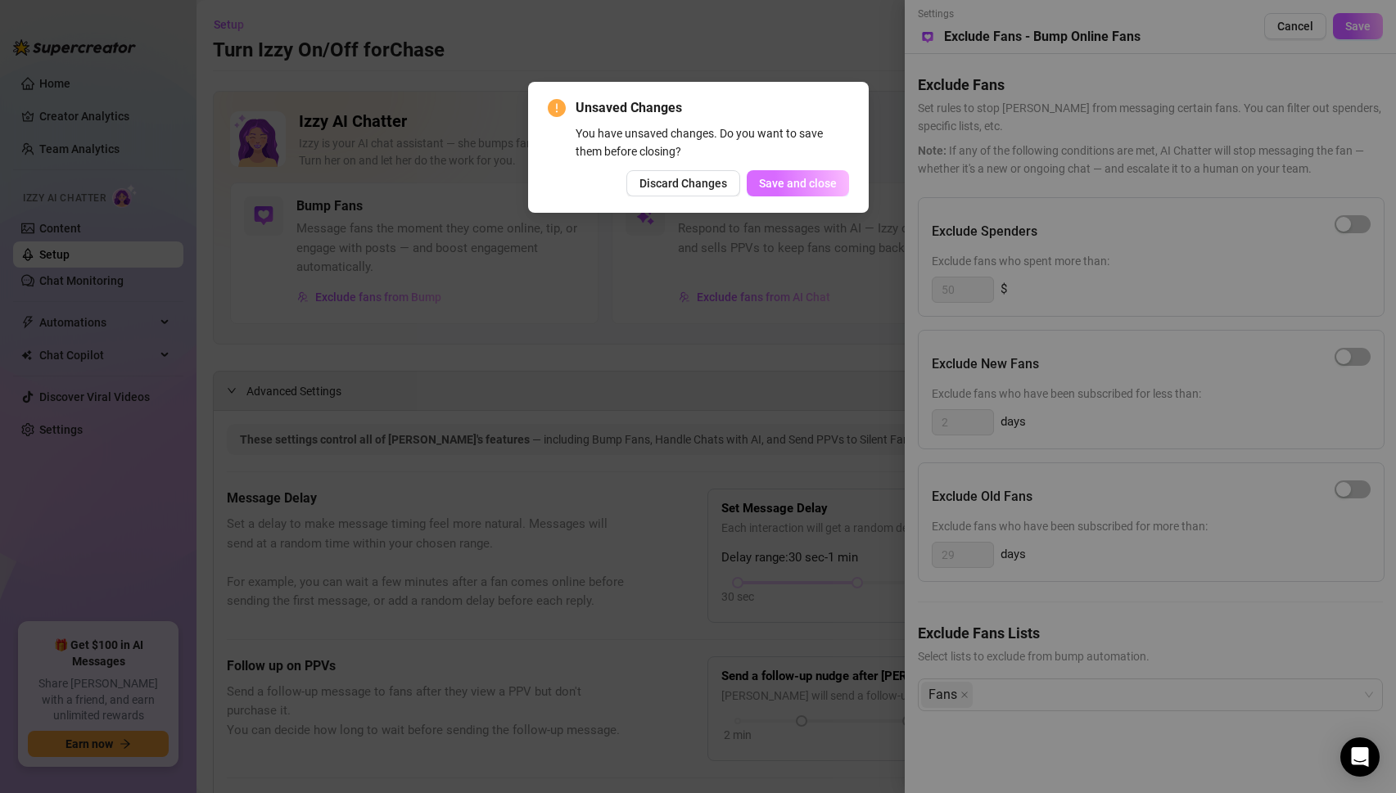
click at [782, 185] on span "Save and close" at bounding box center [798, 183] width 78 height 13
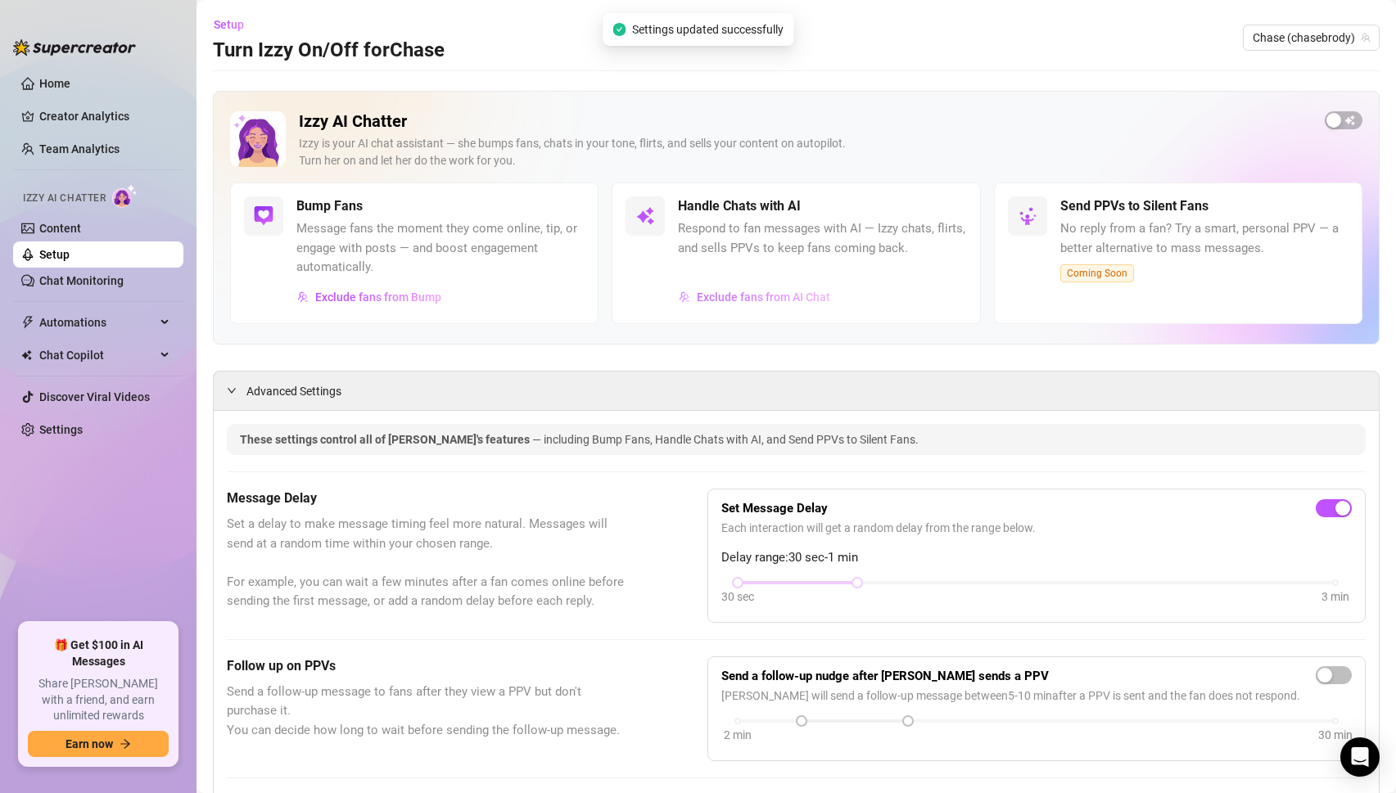
click at [771, 291] on span "Exclude fans from AI Chat" at bounding box center [763, 297] width 133 height 13
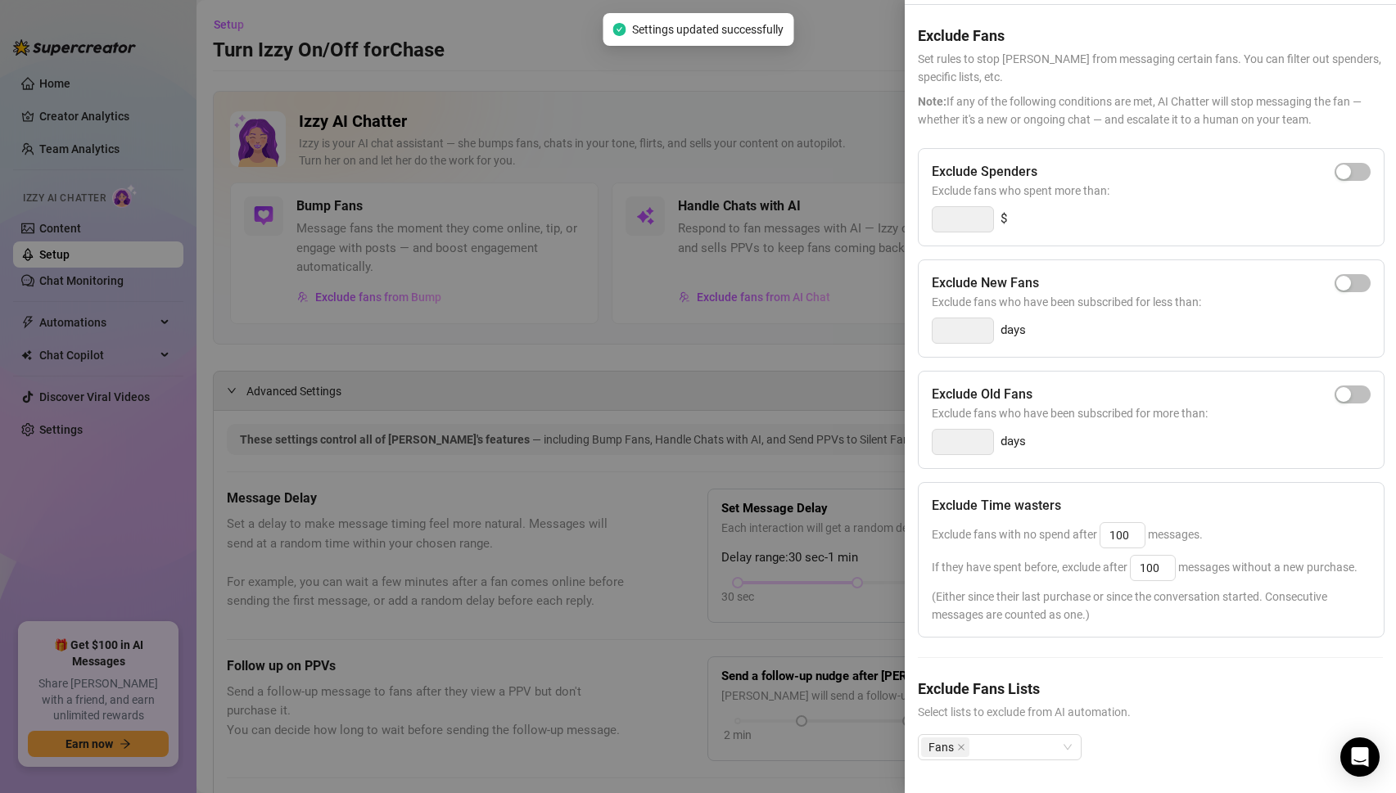
click at [775, 182] on div at bounding box center [698, 396] width 1396 height 793
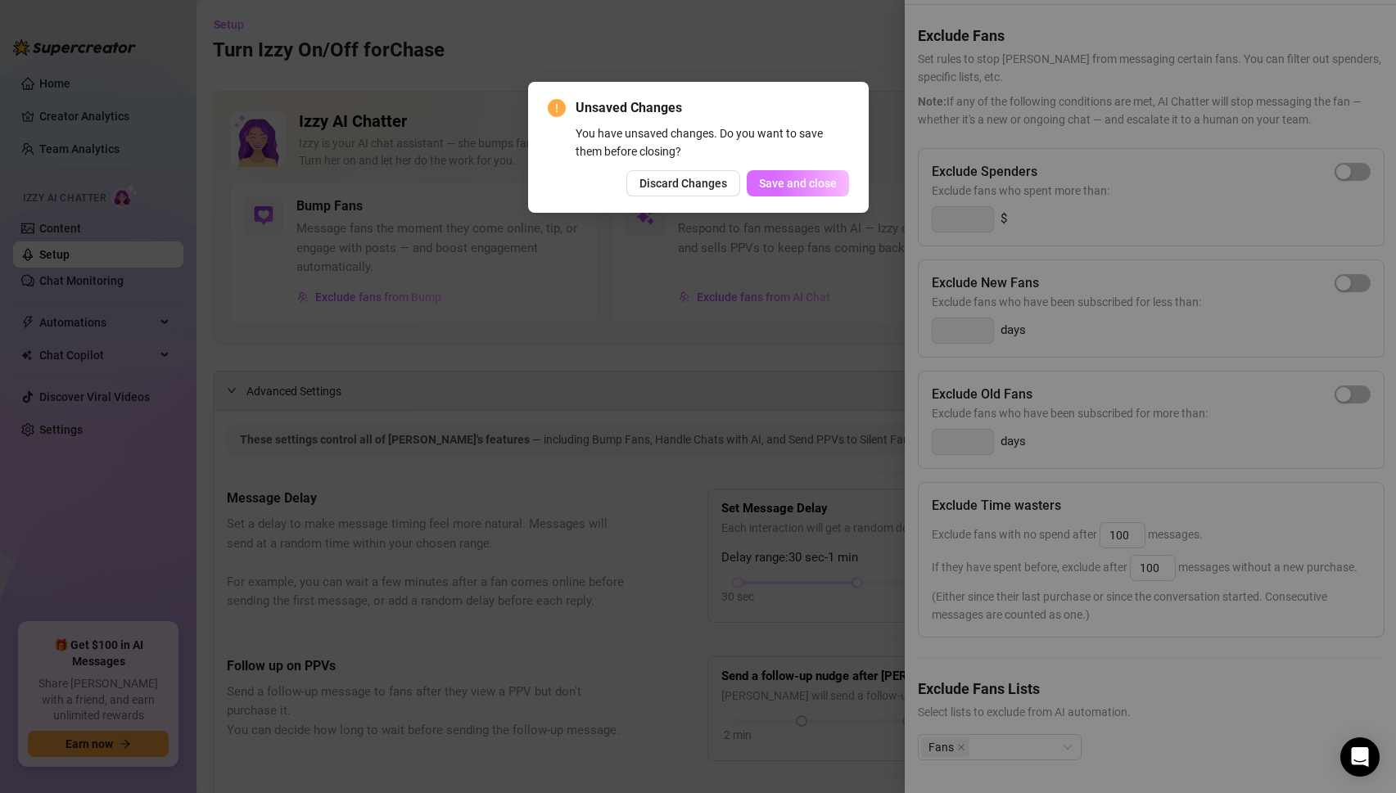
click at [811, 185] on span "Save and close" at bounding box center [798, 183] width 78 height 13
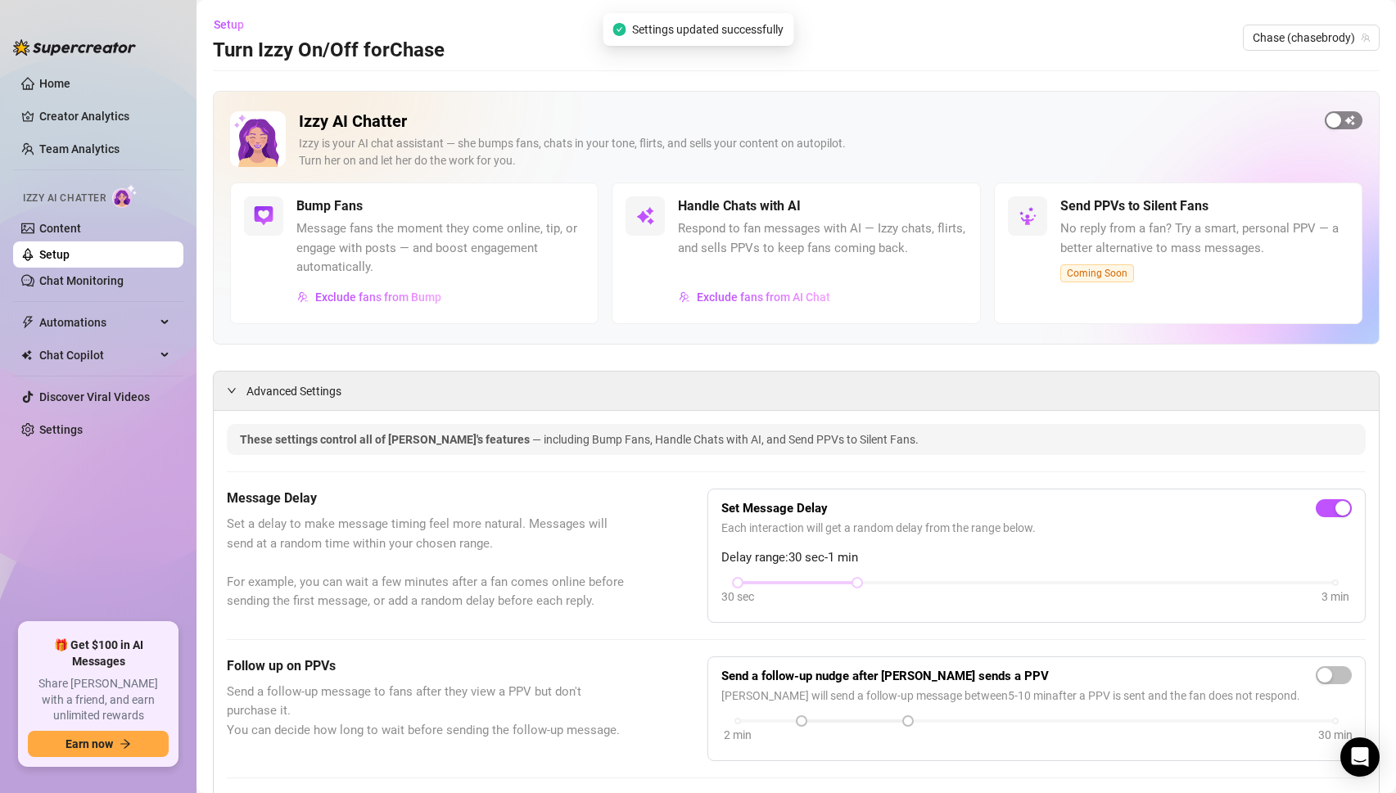
click at [1341, 123] on button "button" at bounding box center [1343, 120] width 38 height 18
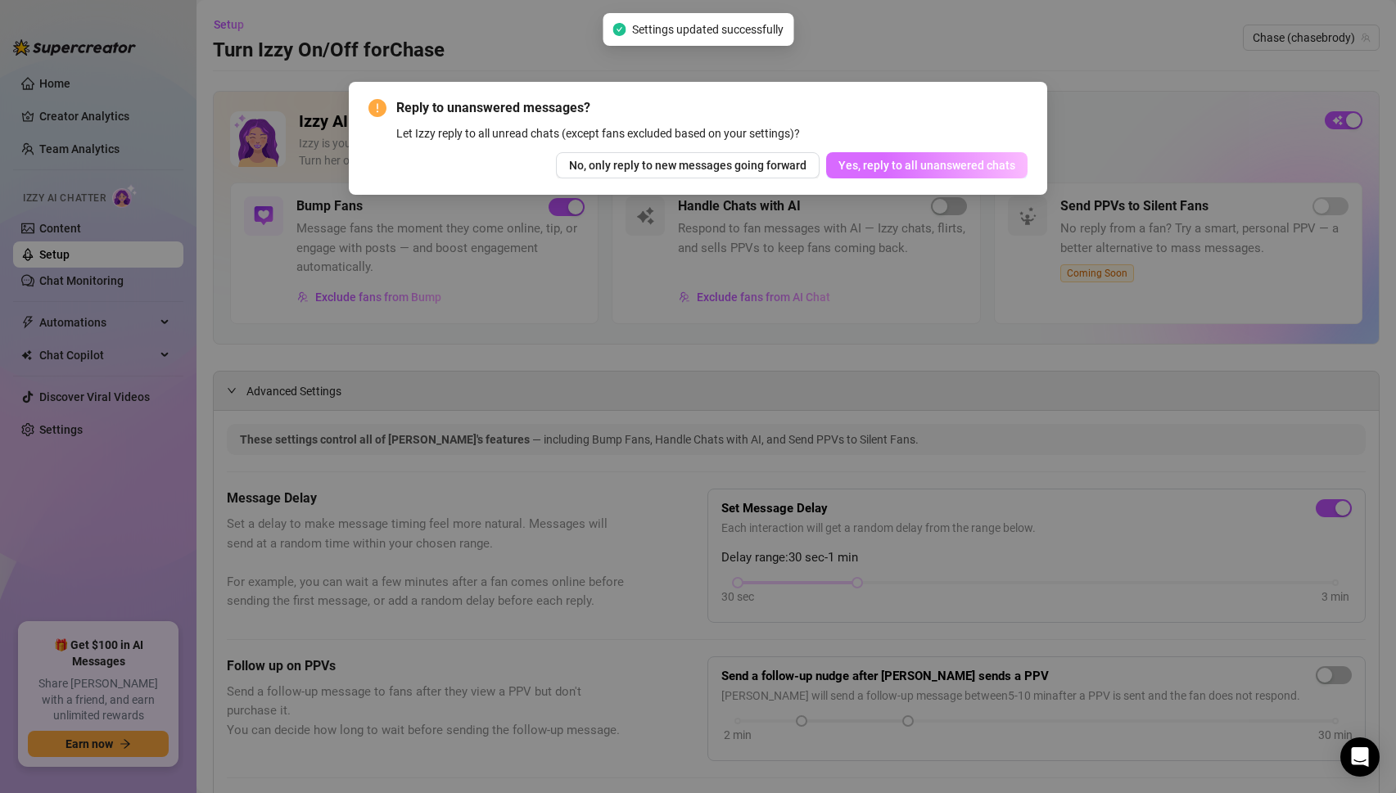
click at [896, 171] on span "Yes, reply to all unanswered chats" at bounding box center [926, 165] width 177 height 13
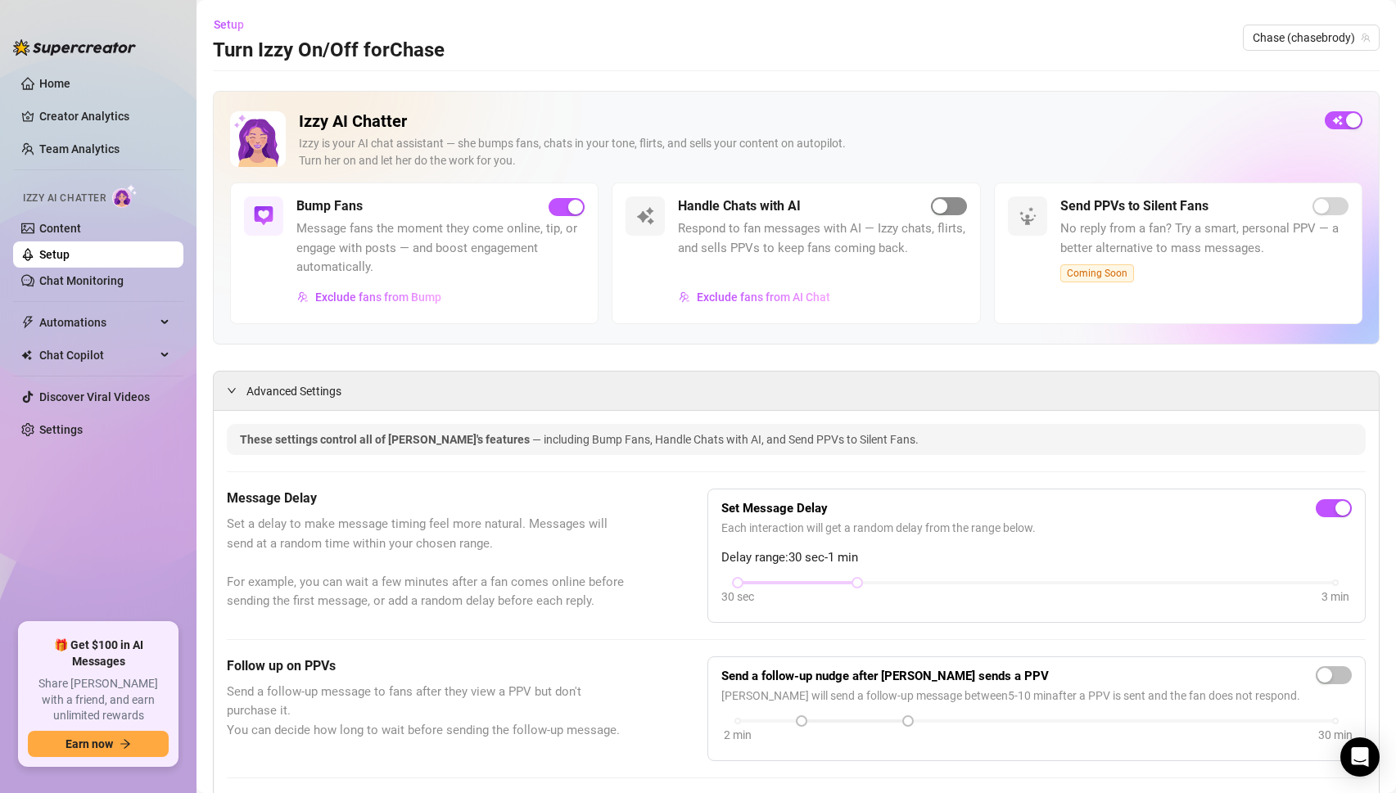
click at [947, 200] on span "button" at bounding box center [949, 206] width 36 height 18
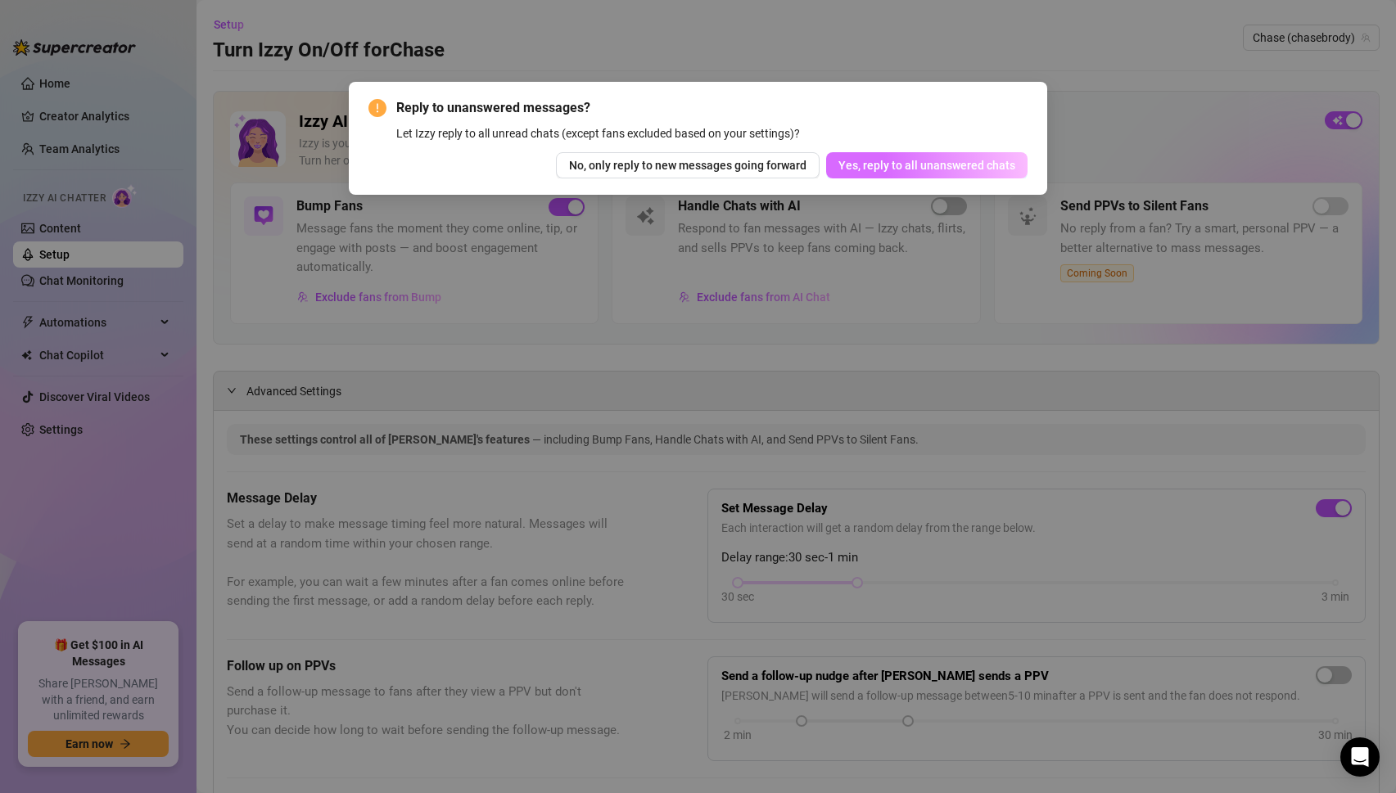
click at [945, 157] on button "Yes, reply to all unanswered chats" at bounding box center [926, 165] width 201 height 26
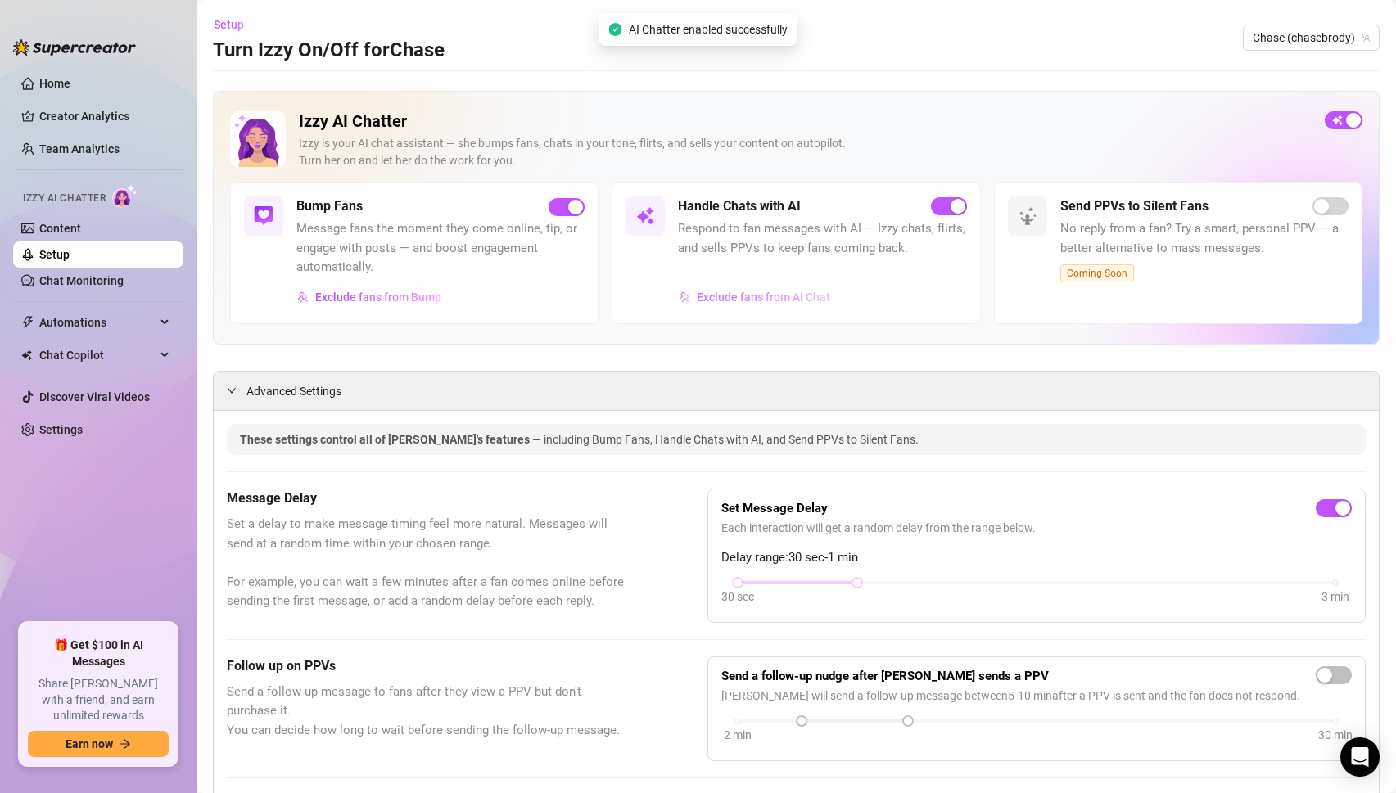
click at [779, 297] on span "Exclude fans from AI Chat" at bounding box center [763, 297] width 133 height 13
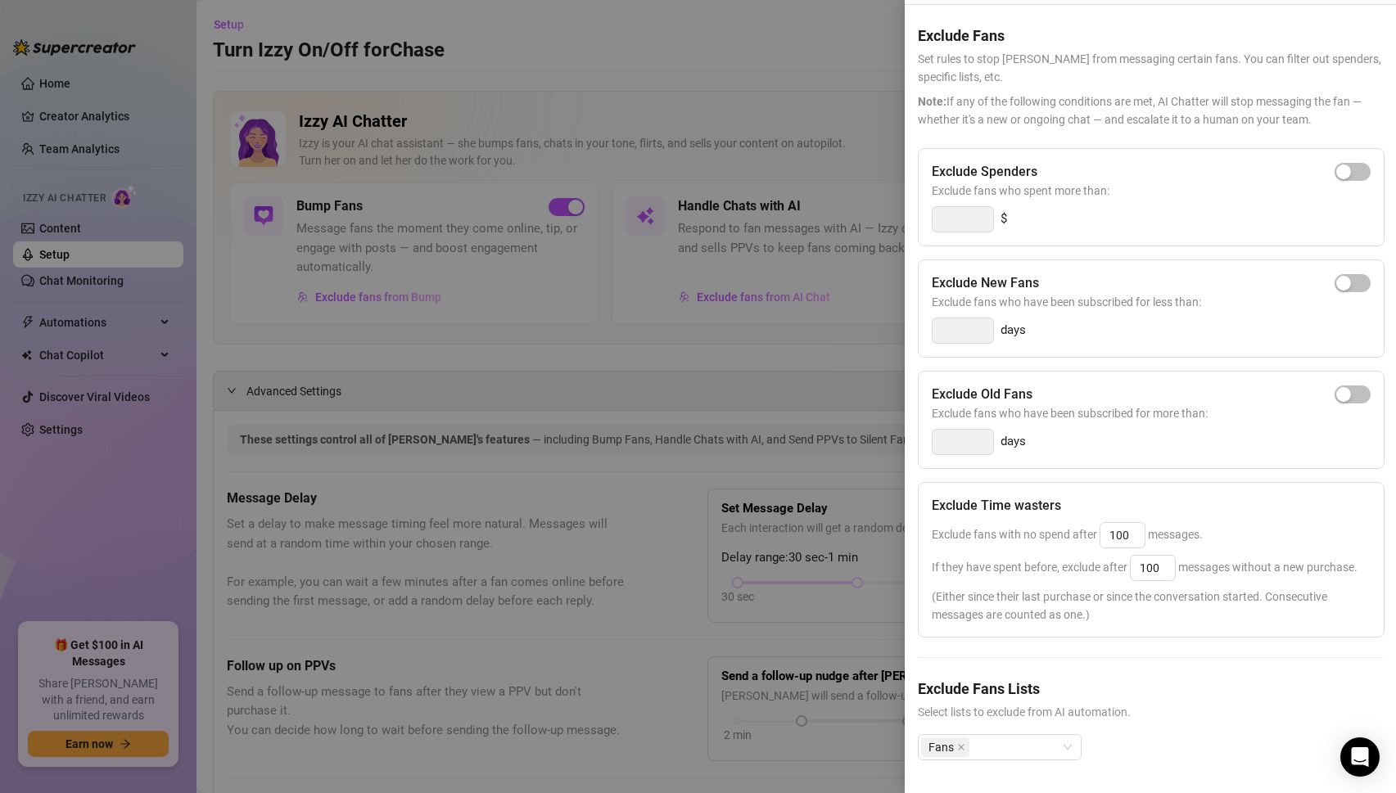
click at [680, 380] on div at bounding box center [698, 396] width 1396 height 793
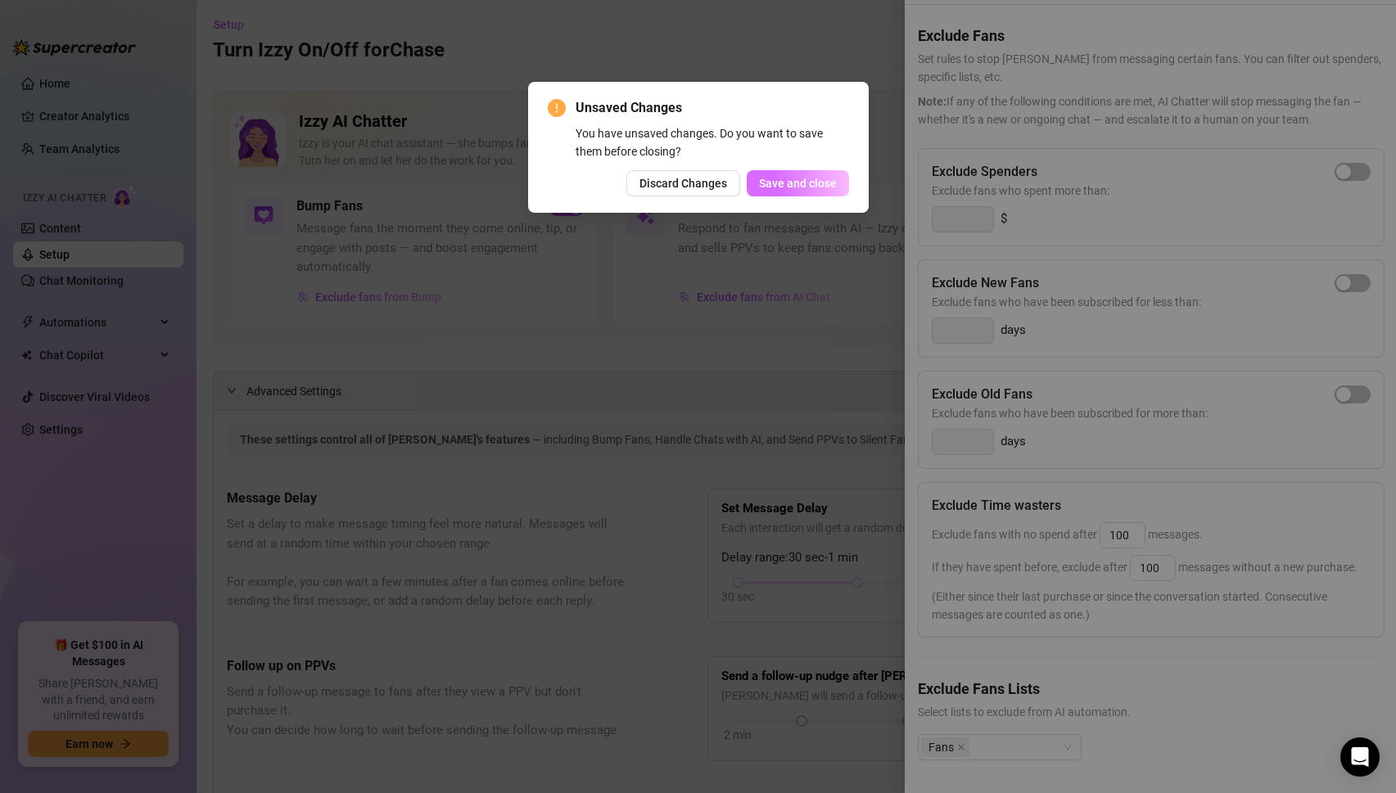
click at [789, 172] on button "Save and close" at bounding box center [797, 183] width 102 height 26
